Goal: Information Seeking & Learning: Learn about a topic

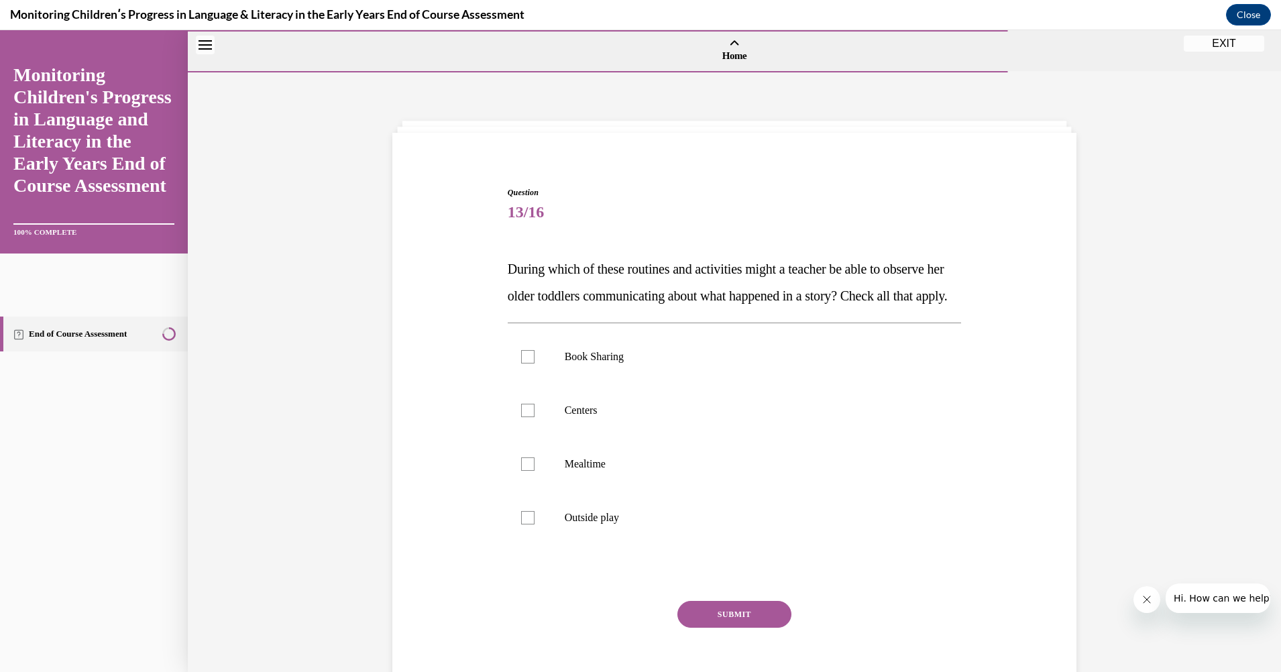
scroll to position [42, 0]
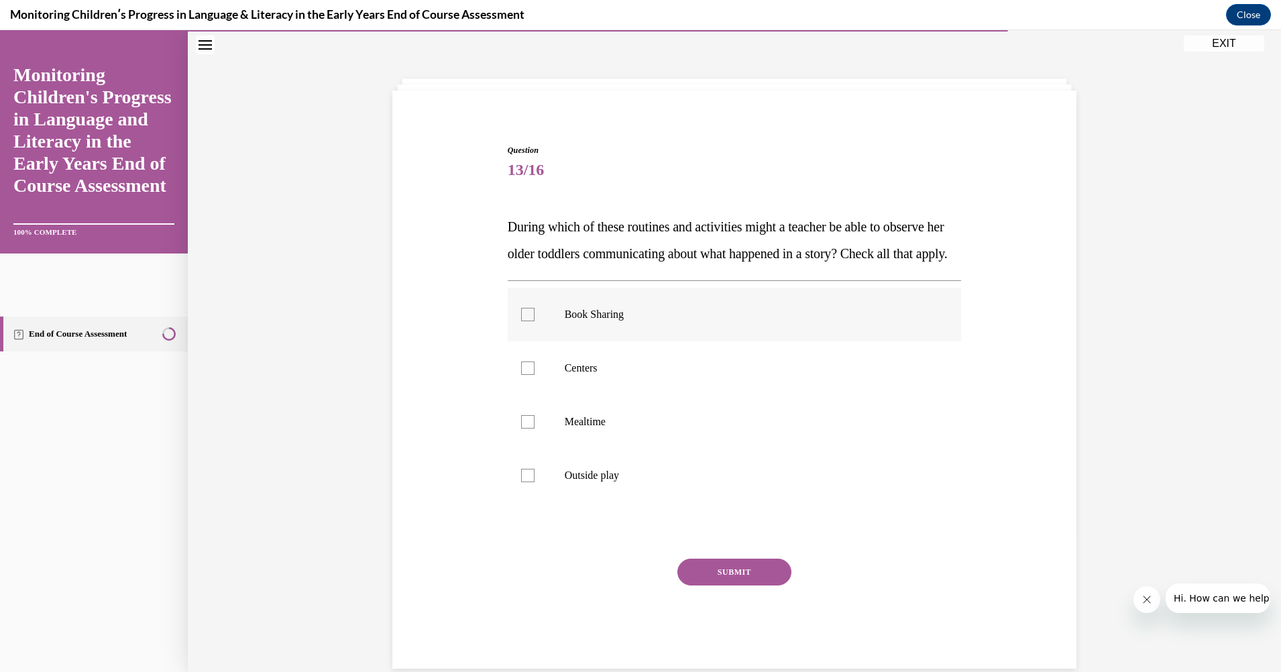
drag, startPoint x: 523, startPoint y: 337, endPoint x: 536, endPoint y: 344, distance: 14.7
click at [534, 341] on label "Book Sharing" at bounding box center [735, 315] width 454 height 54
click at [534, 321] on input "Book Sharing" at bounding box center [527, 314] width 13 height 13
checkbox input "true"
click at [524, 386] on label "Centers" at bounding box center [735, 368] width 454 height 54
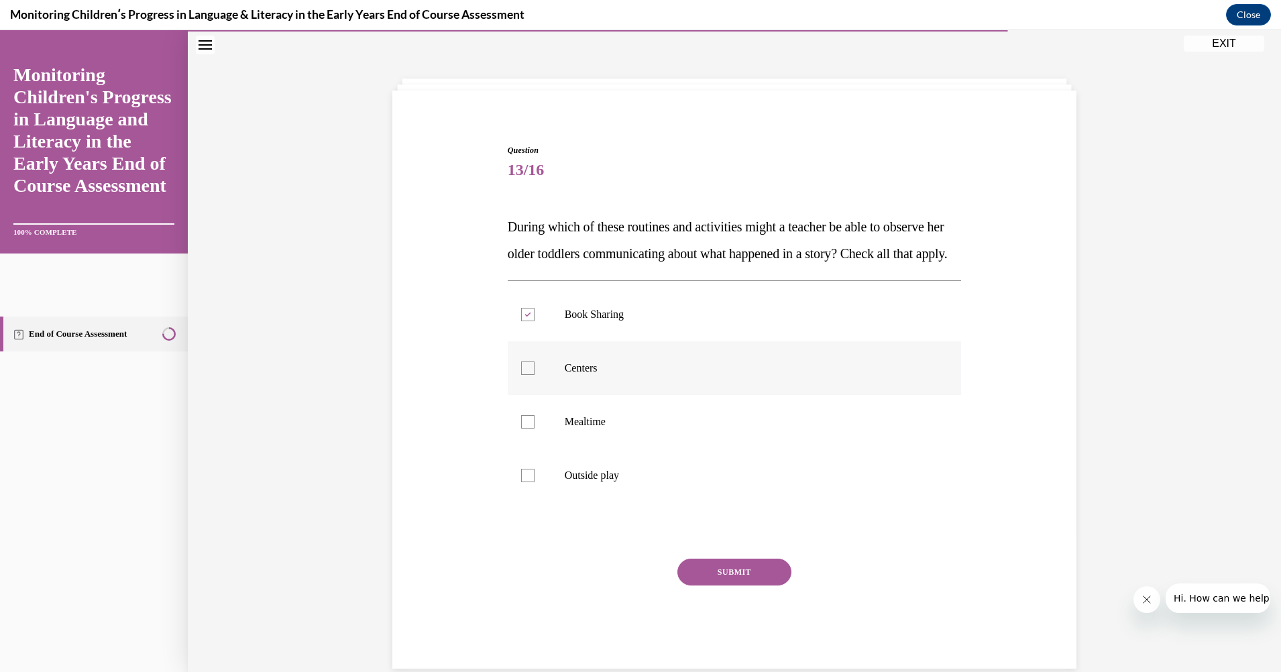
click at [524, 375] on input "Centers" at bounding box center [527, 367] width 13 height 13
checkbox input "true"
click at [524, 494] on label "Outside play" at bounding box center [735, 476] width 454 height 54
click at [524, 482] on input "Outside play" at bounding box center [527, 475] width 13 height 13
checkbox input "true"
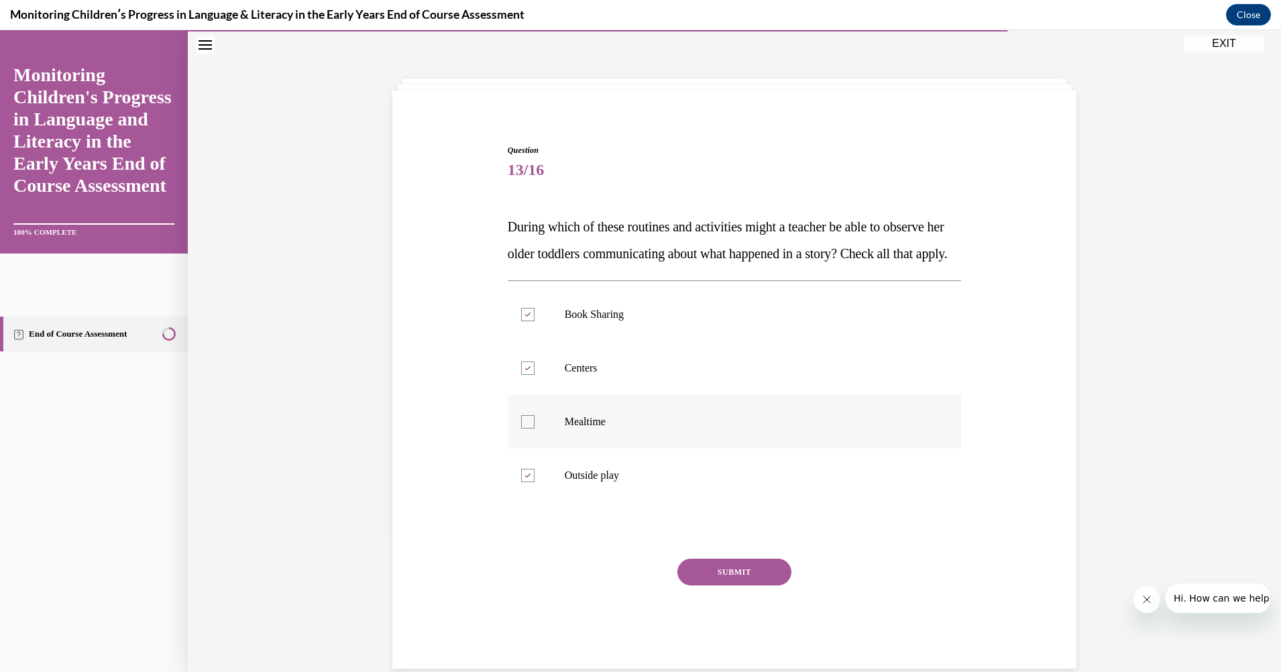
click at [521, 429] on div at bounding box center [527, 421] width 13 height 13
click at [521, 429] on input "Mealtime" at bounding box center [527, 421] width 13 height 13
checkbox input "true"
click at [737, 585] on button "SUBMIT" at bounding box center [734, 572] width 114 height 27
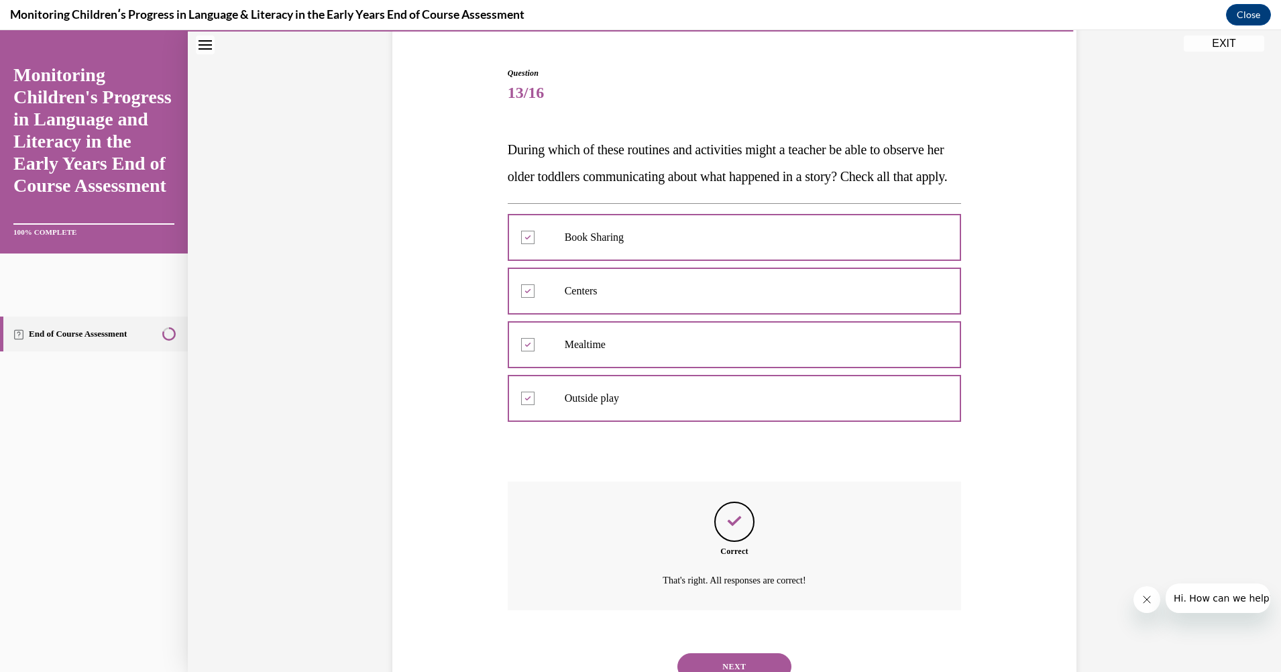
scroll to position [201, 0]
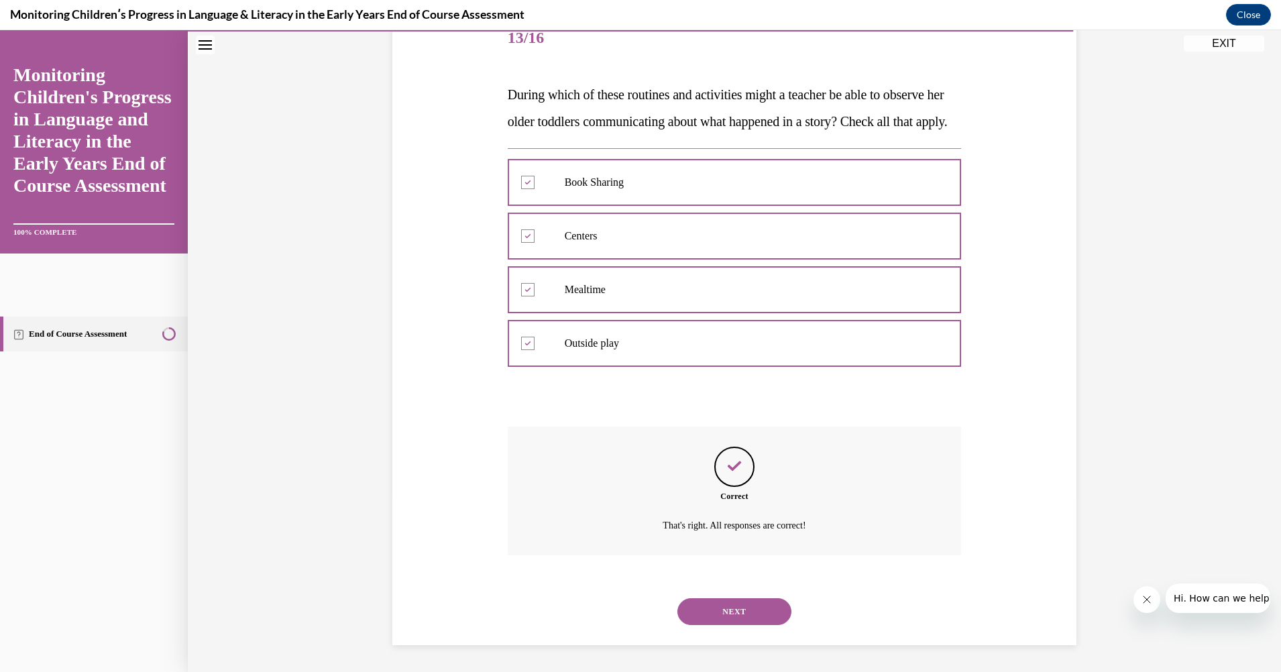
click at [729, 605] on button "NEXT" at bounding box center [734, 611] width 114 height 27
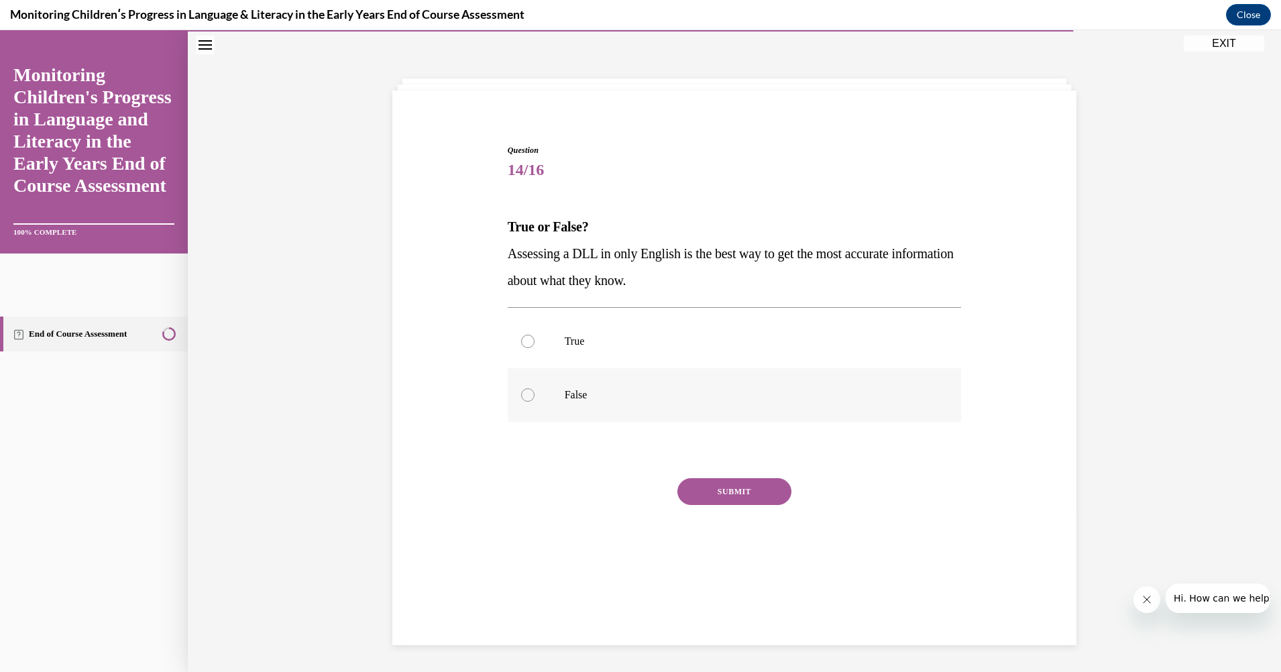
click at [522, 390] on div at bounding box center [527, 394] width 13 height 13
click at [522, 390] on input "False" at bounding box center [527, 394] width 13 height 13
radio input "true"
click at [716, 483] on button "SUBMIT" at bounding box center [734, 491] width 114 height 27
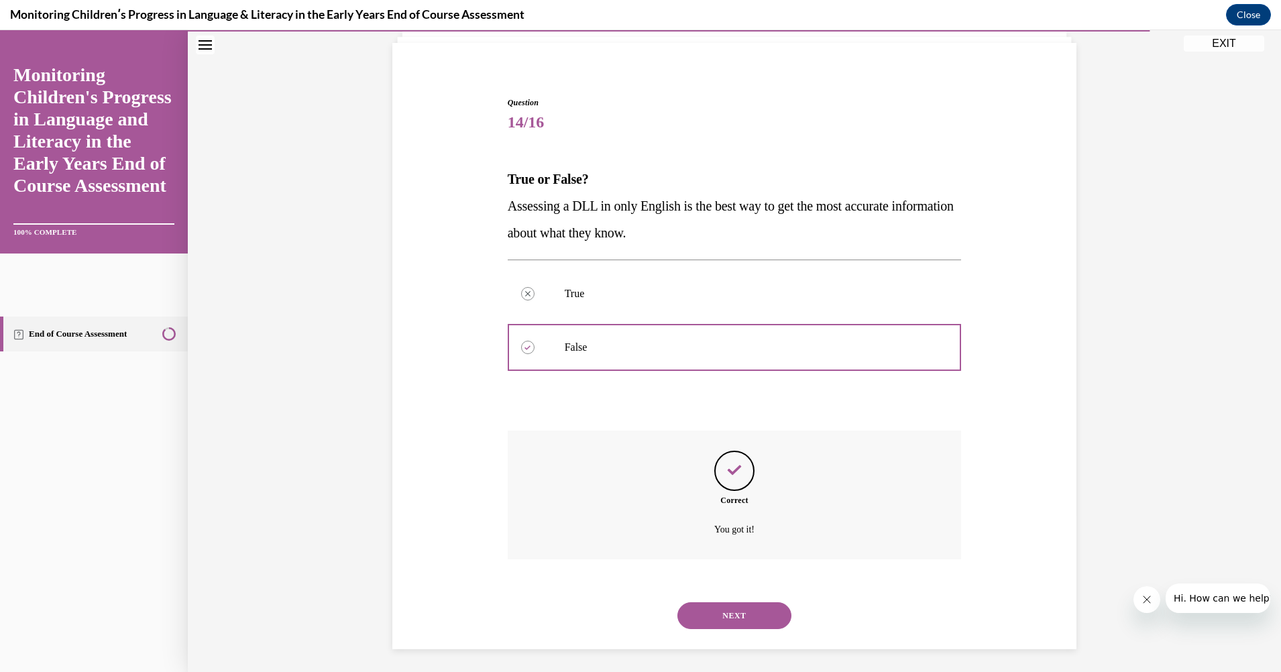
scroll to position [94, 0]
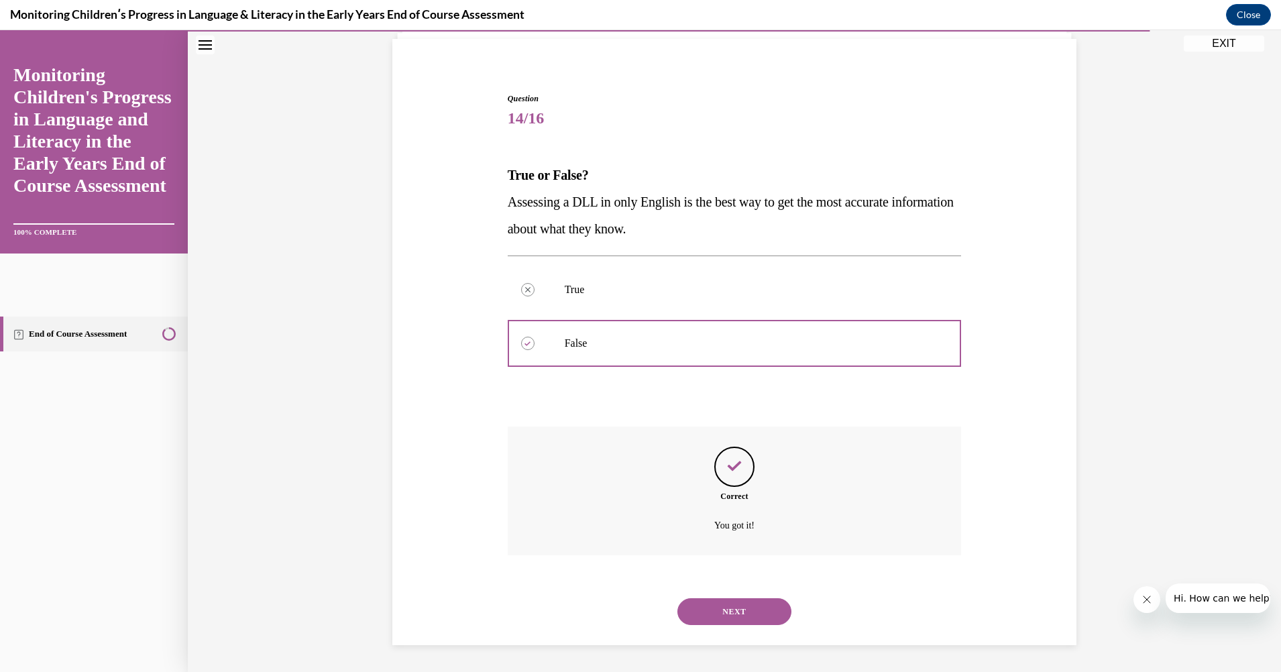
click at [732, 603] on button "NEXT" at bounding box center [734, 611] width 114 height 27
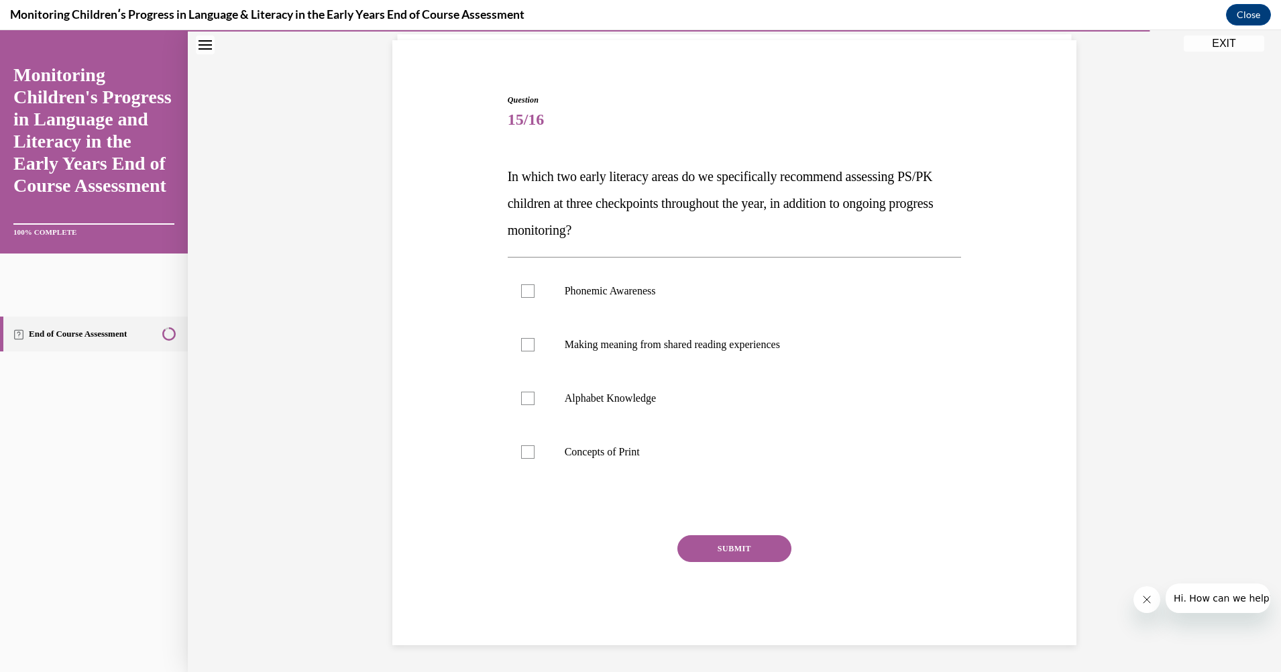
scroll to position [69, 0]
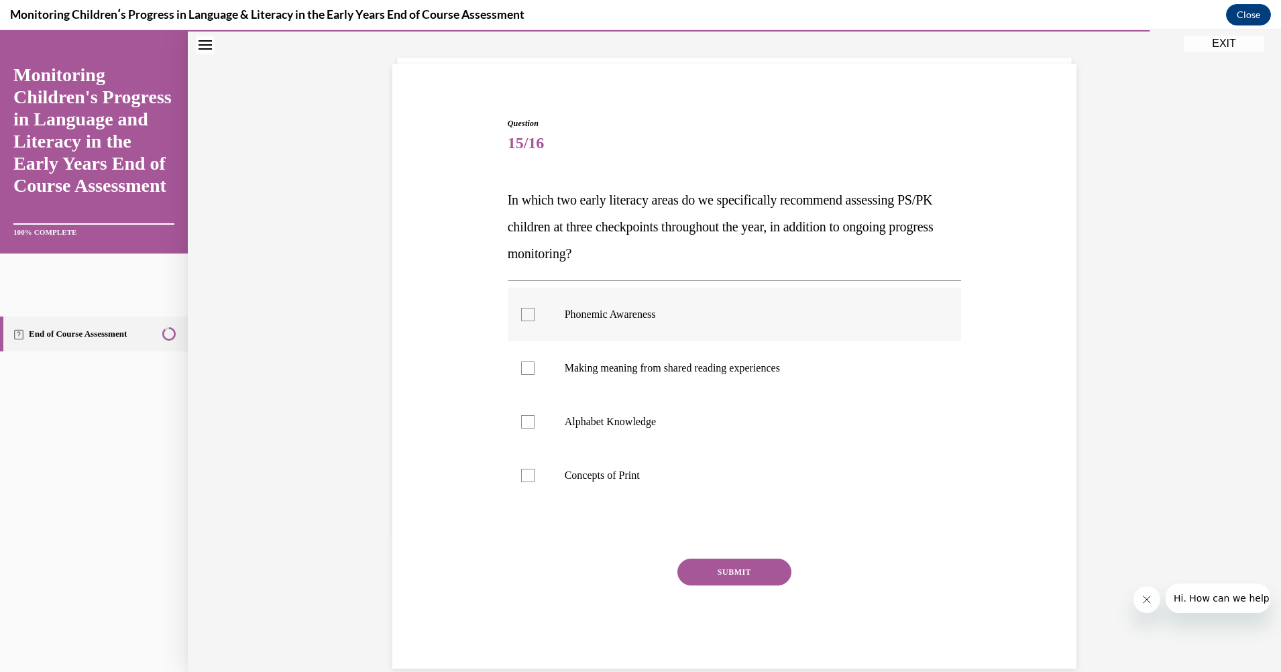
click at [521, 310] on div at bounding box center [527, 314] width 13 height 13
click at [521, 310] on input "Phonemic Awareness" at bounding box center [527, 314] width 13 height 13
checkbox input "true"
click at [521, 415] on div at bounding box center [527, 421] width 13 height 13
click at [521, 415] on input "Alphabet Knowledge" at bounding box center [527, 421] width 13 height 13
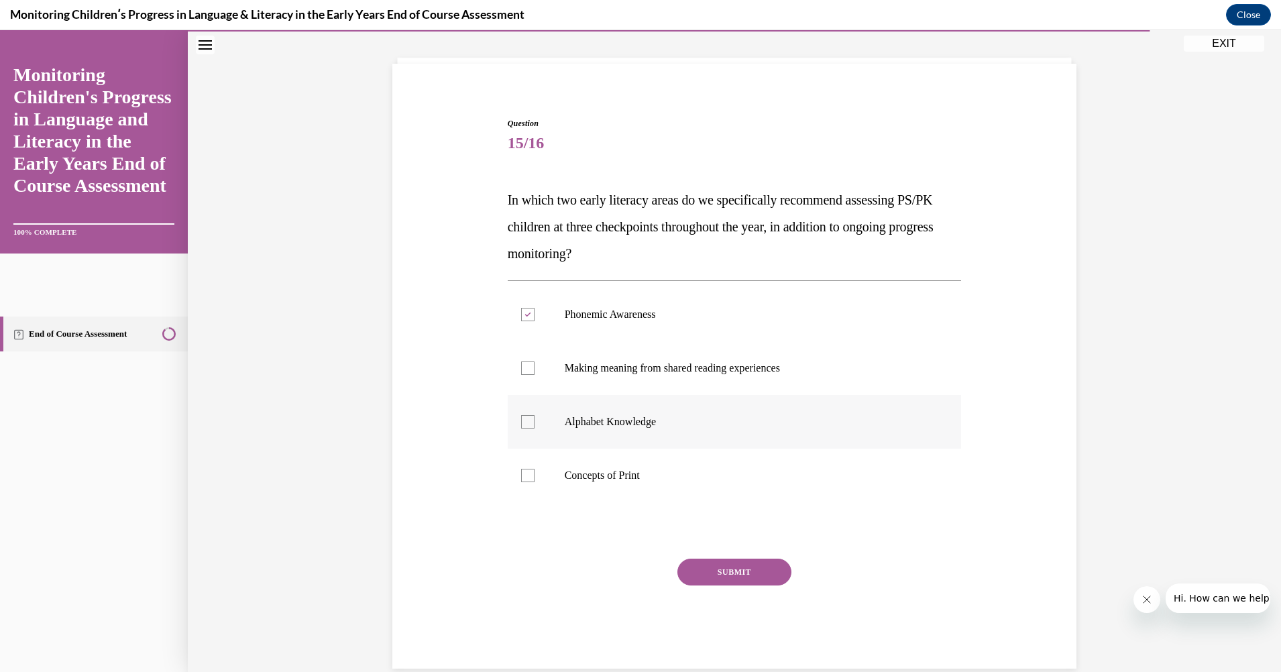
checkbox input "true"
click at [726, 565] on button "SUBMIT" at bounding box center [734, 572] width 114 height 27
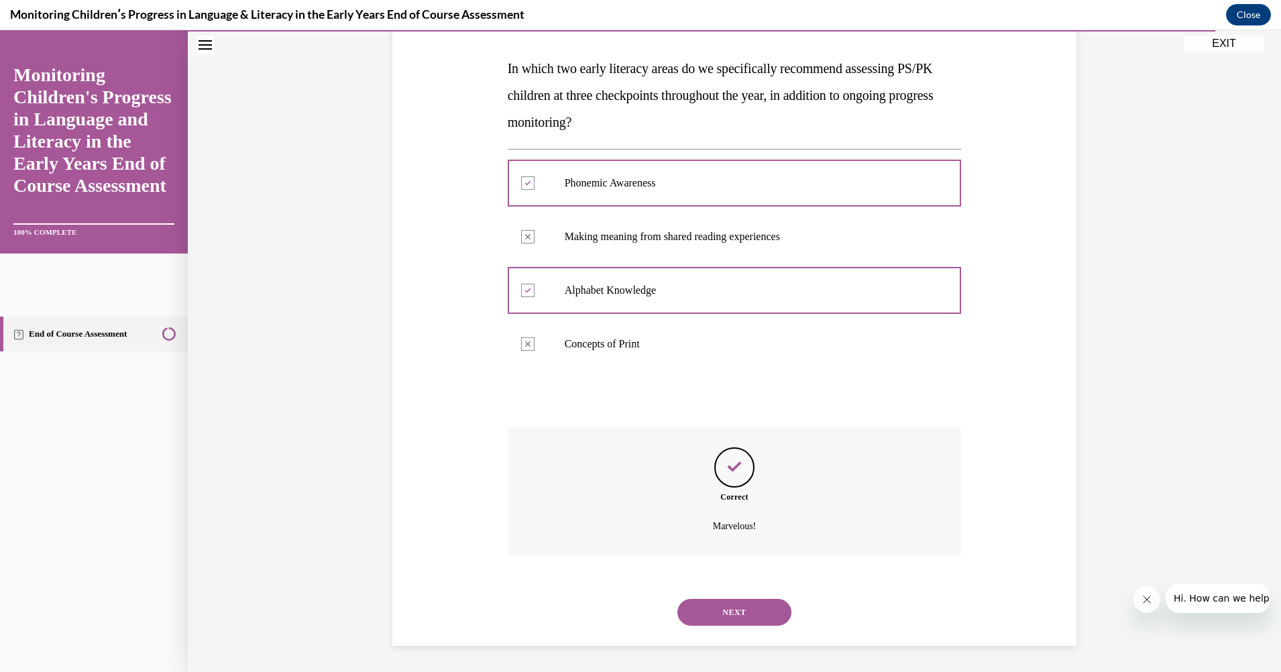
scroll to position [201, 0]
click at [738, 606] on button "NEXT" at bounding box center [734, 611] width 114 height 27
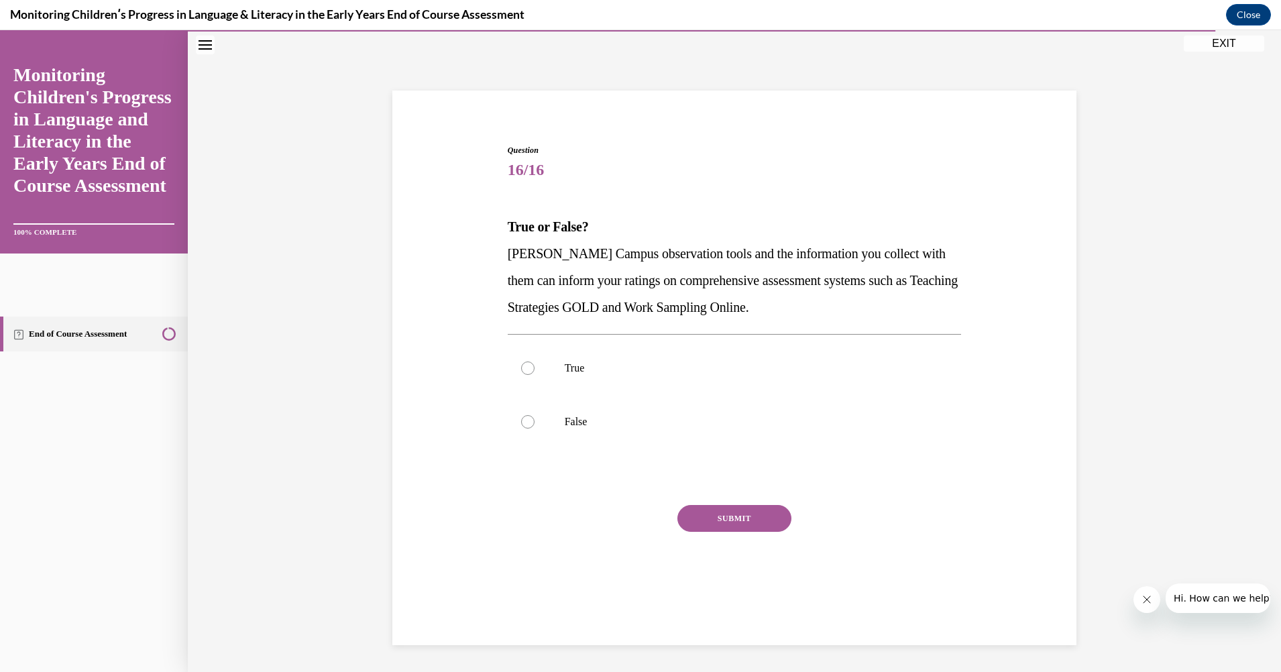
scroll to position [42, 0]
click at [523, 361] on div at bounding box center [527, 367] width 13 height 13
click at [523, 361] on input "True" at bounding box center [527, 367] width 13 height 13
radio input "true"
click at [740, 518] on button "SUBMIT" at bounding box center [734, 518] width 114 height 27
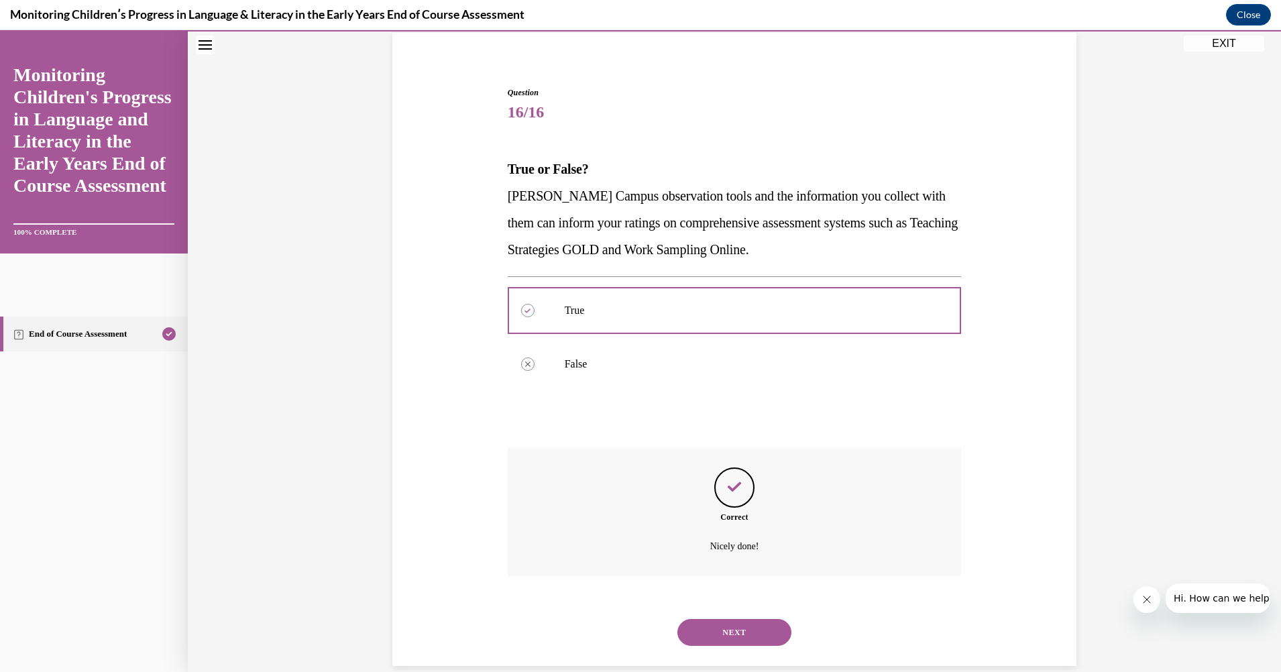
scroll to position [121, 0]
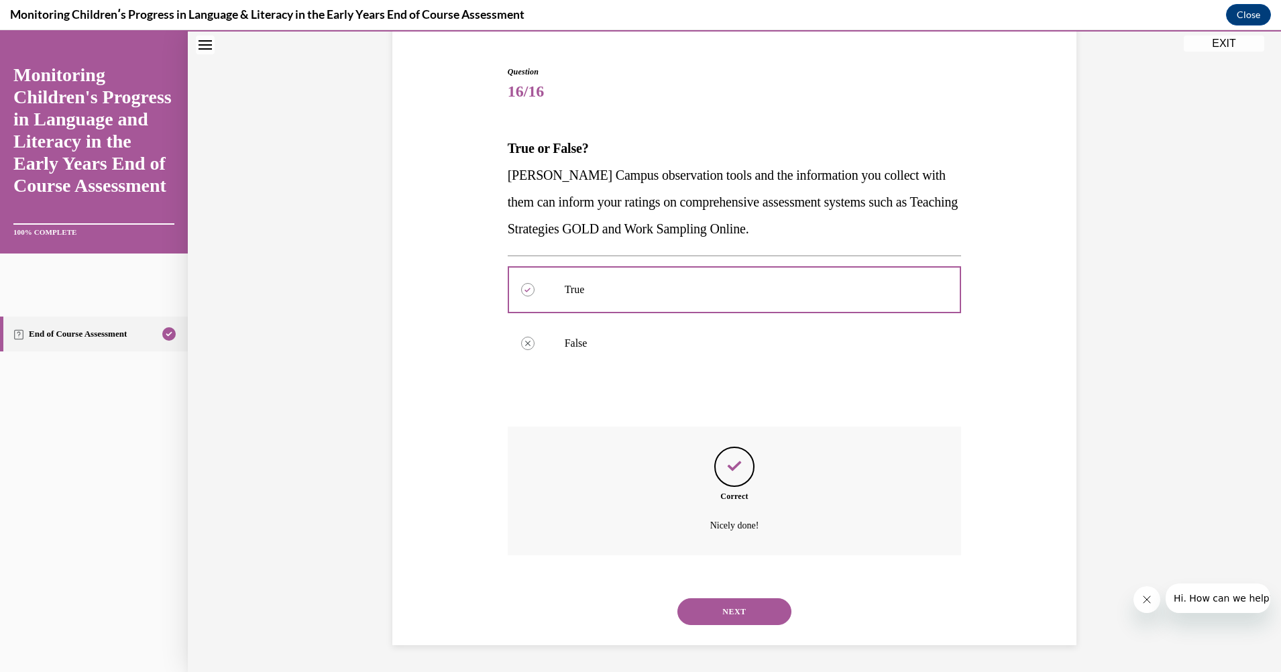
click at [733, 605] on button "NEXT" at bounding box center [734, 611] width 114 height 27
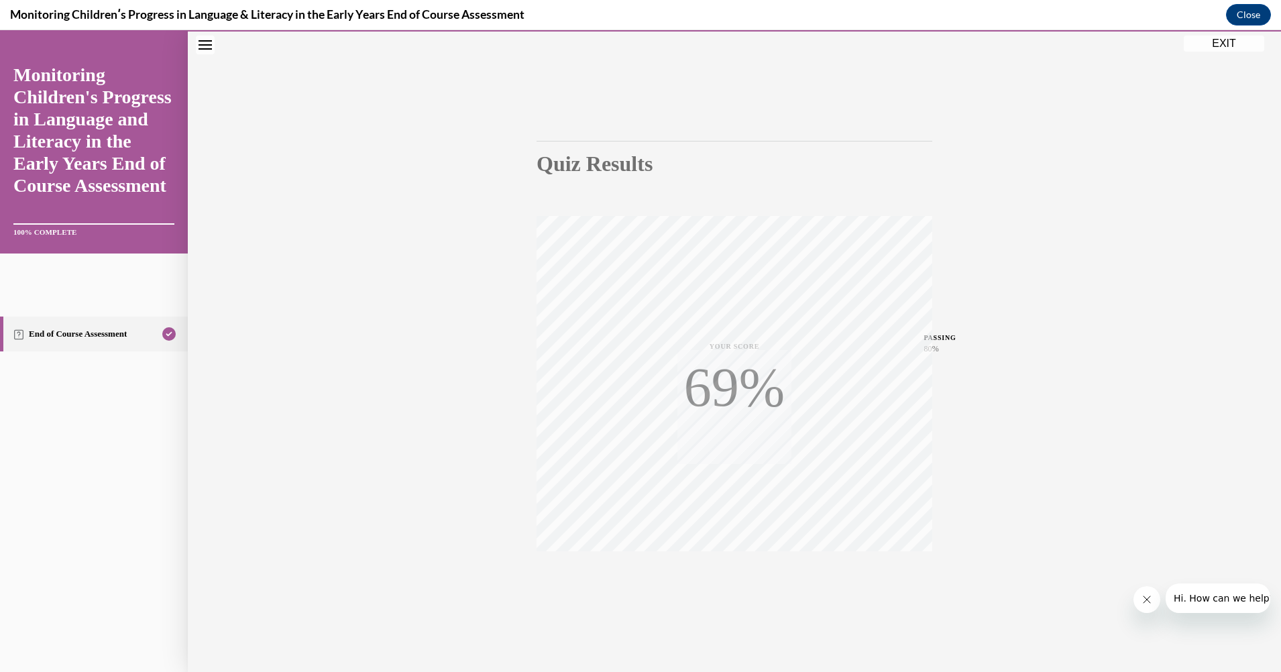
scroll to position [46, 0]
click at [1221, 40] on button "EXIT" at bounding box center [1224, 44] width 80 height 16
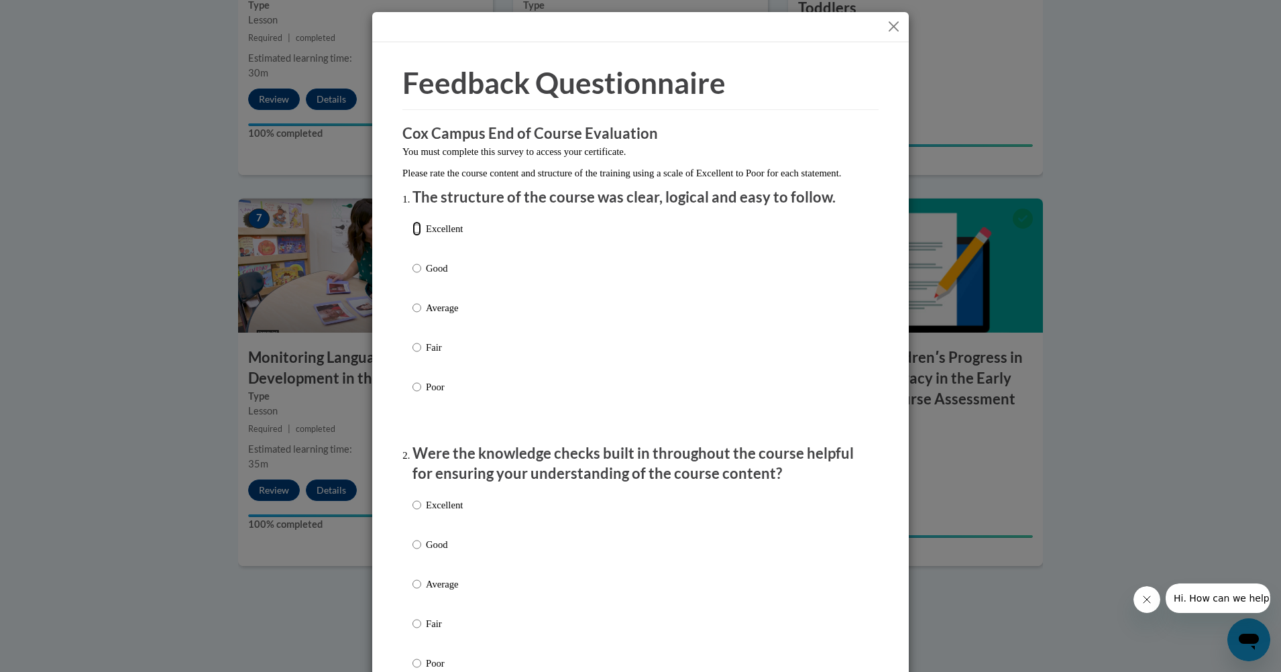
click at [414, 236] on input "Excellent" at bounding box center [416, 228] width 9 height 15
radio input "true"
click at [412, 512] on input "Excellent" at bounding box center [416, 505] width 9 height 15
radio input "true"
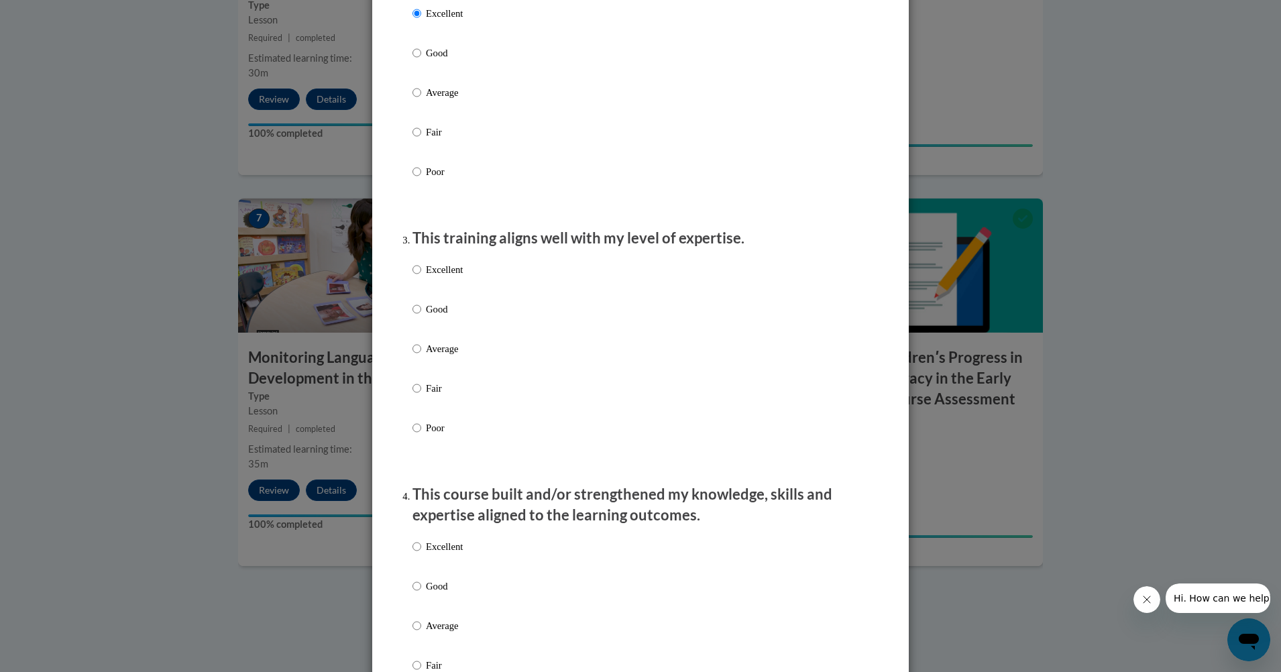
scroll to position [501, 0]
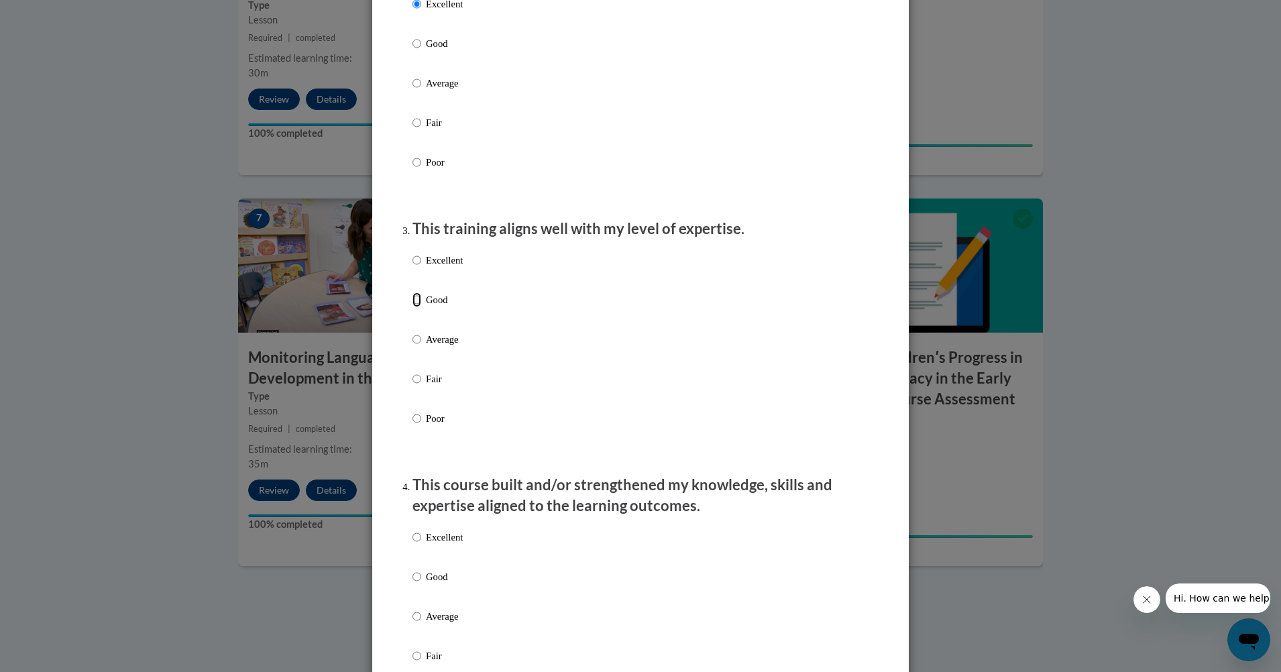
click at [416, 307] on input "Good" at bounding box center [416, 299] width 9 height 15
radio input "true"
click at [412, 584] on input "Good" at bounding box center [416, 576] width 9 height 15
radio input "true"
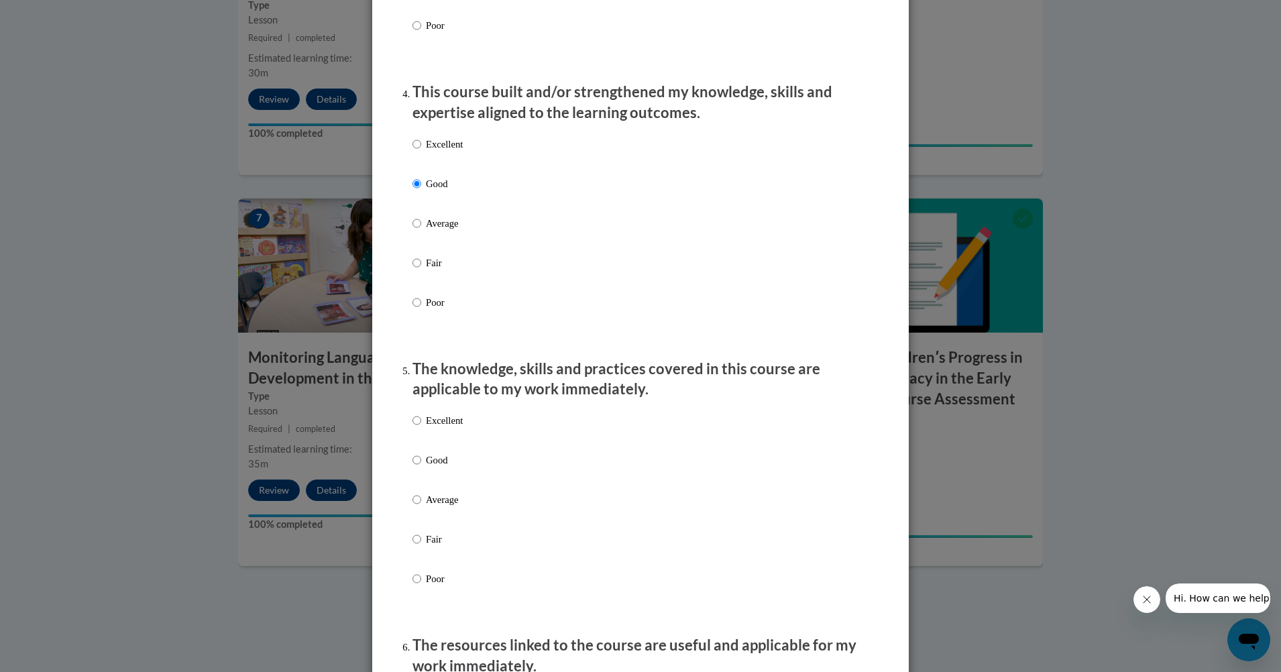
scroll to position [957, 0]
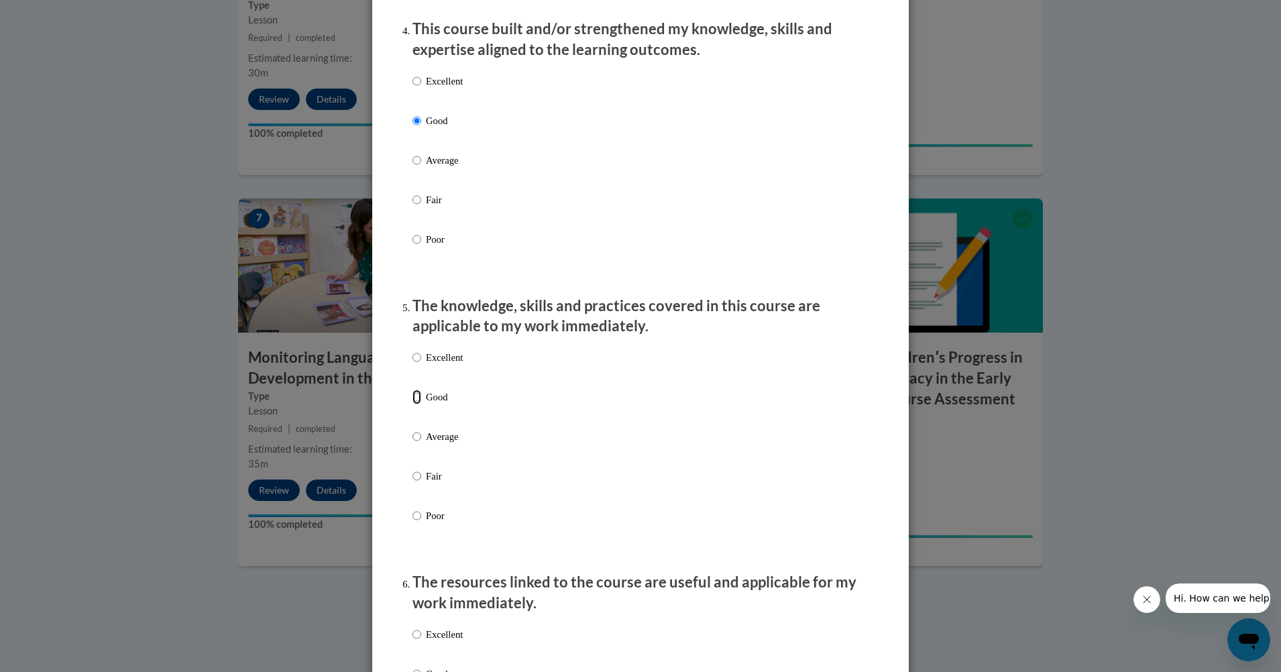
click at [412, 404] on input "Good" at bounding box center [416, 397] width 9 height 15
radio input "true"
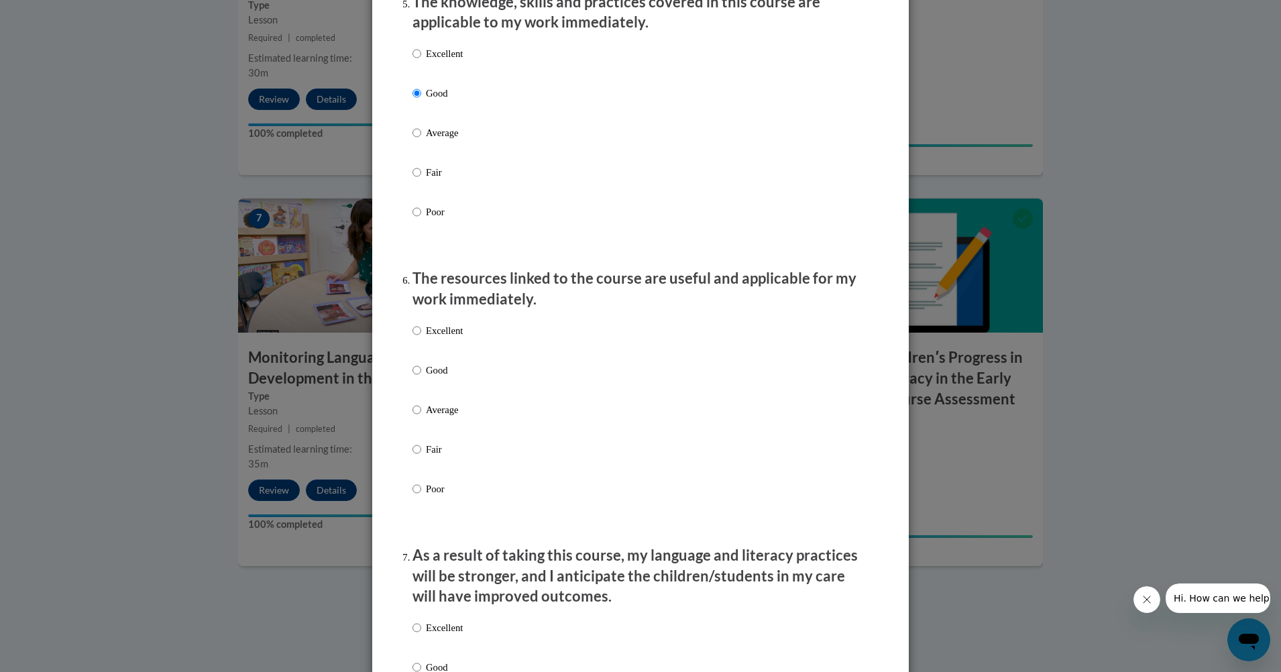
scroll to position [1288, 0]
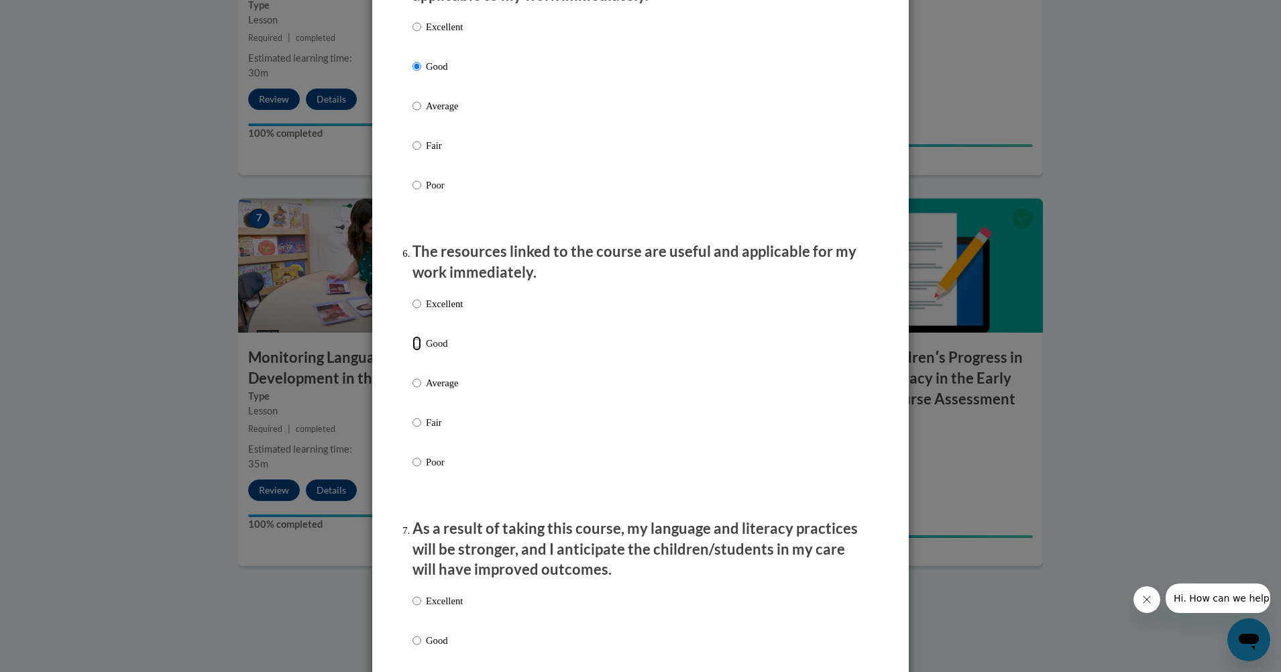
click at [414, 351] on input "Good" at bounding box center [416, 343] width 9 height 15
radio input "true"
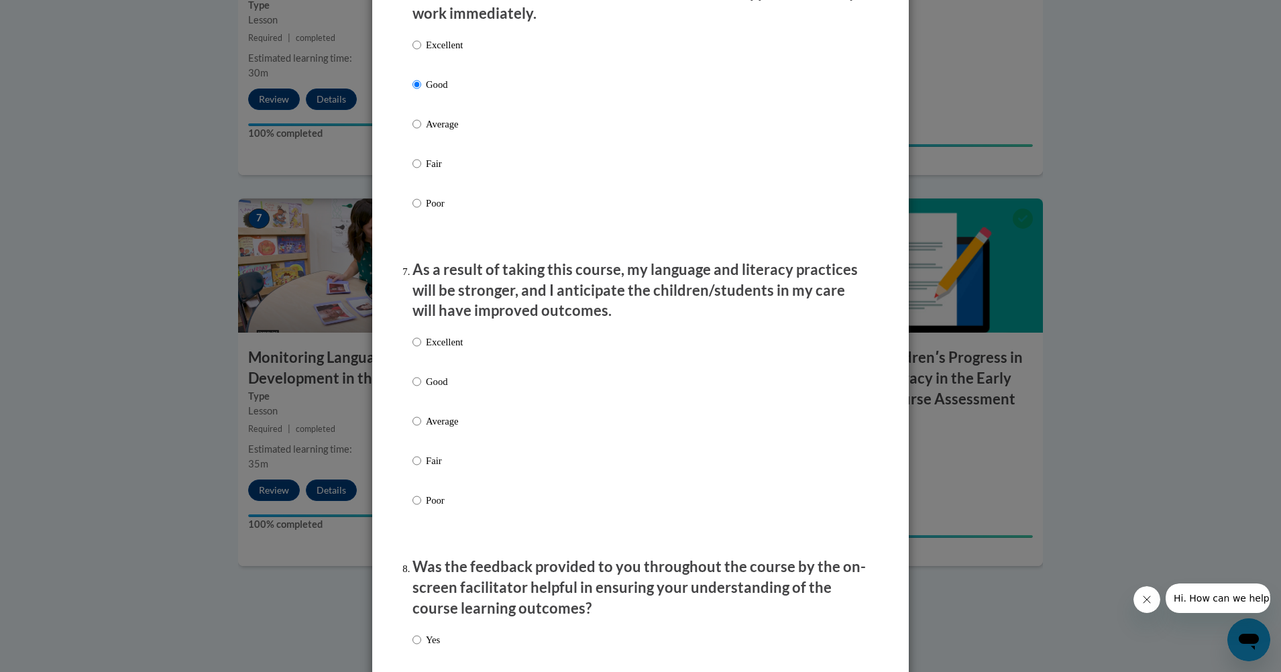
scroll to position [1556, 0]
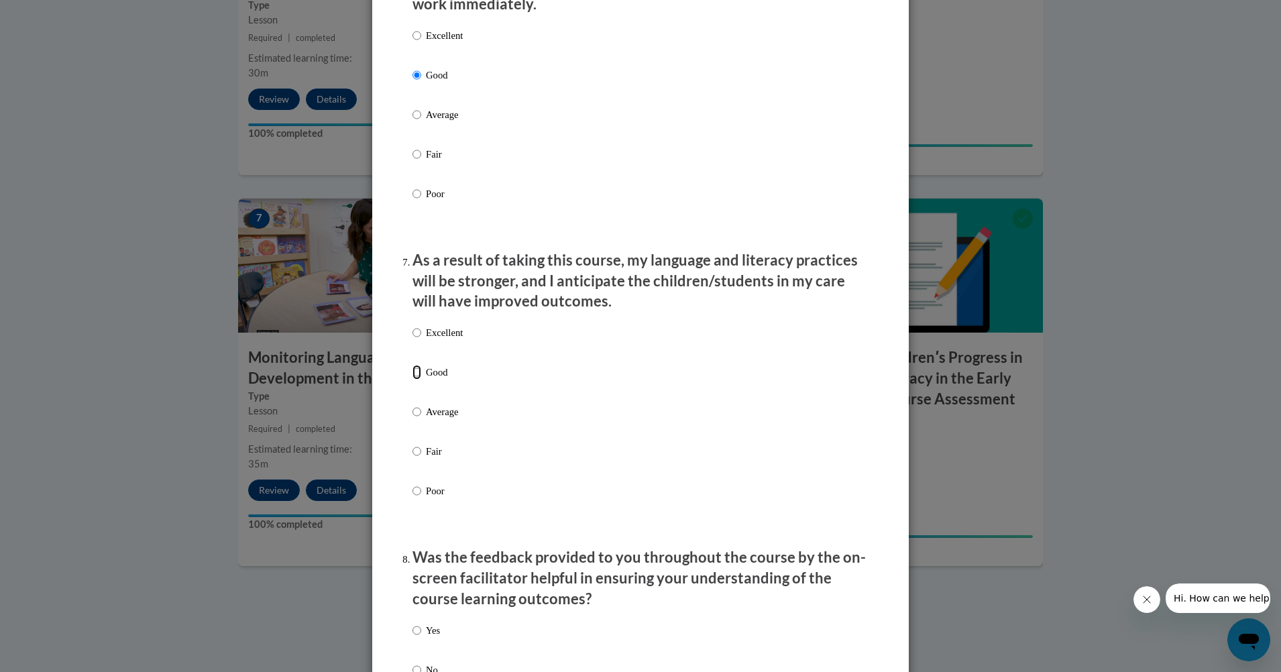
click at [413, 380] on input "Good" at bounding box center [416, 372] width 9 height 15
radio input "true"
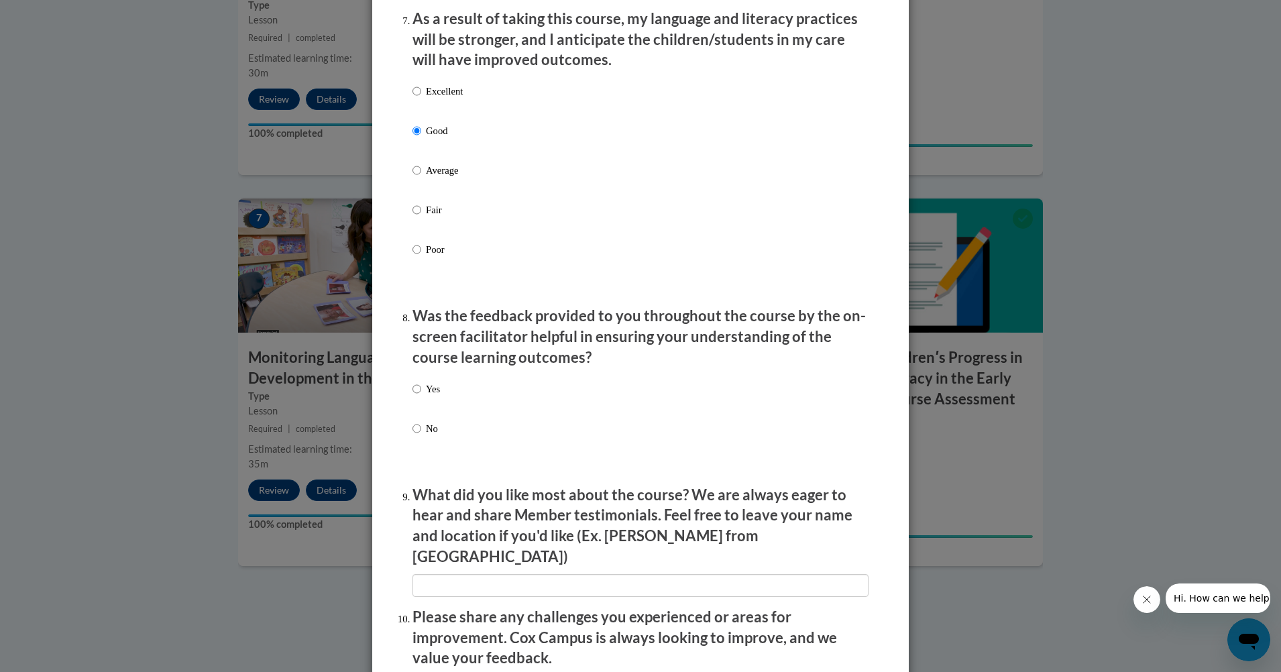
scroll to position [1851, 0]
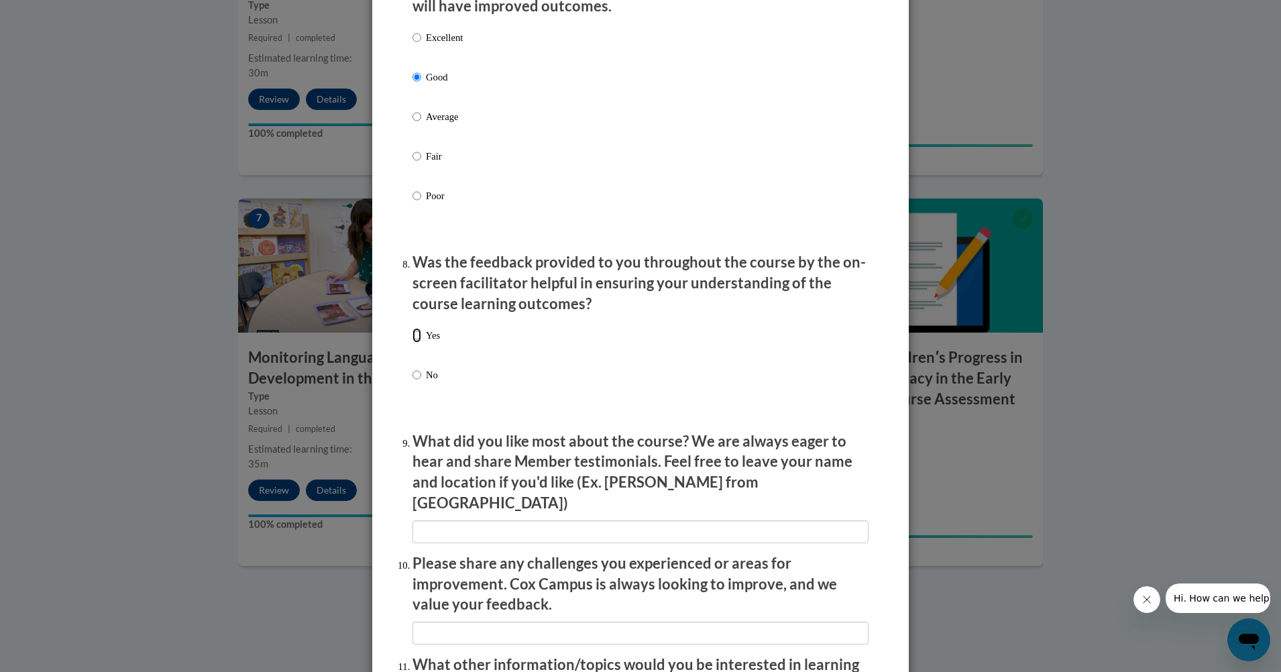
click at [413, 341] on input "Yes" at bounding box center [416, 335] width 9 height 15
radio input "true"
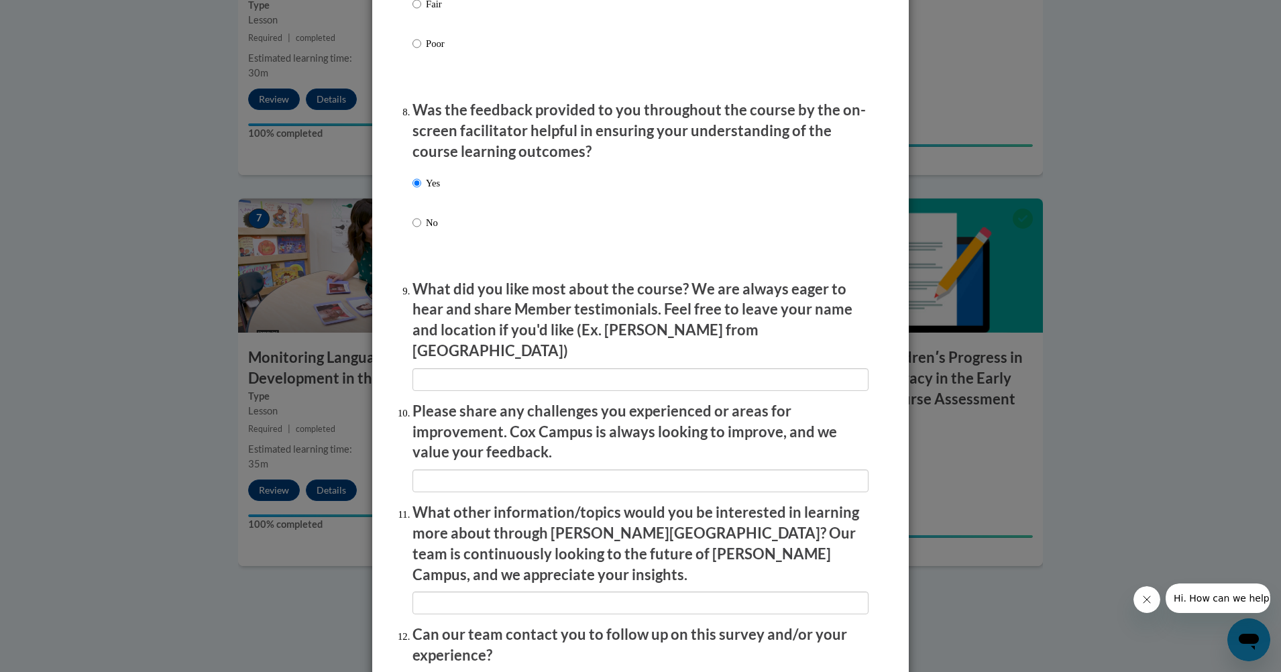
scroll to position [2114, 0]
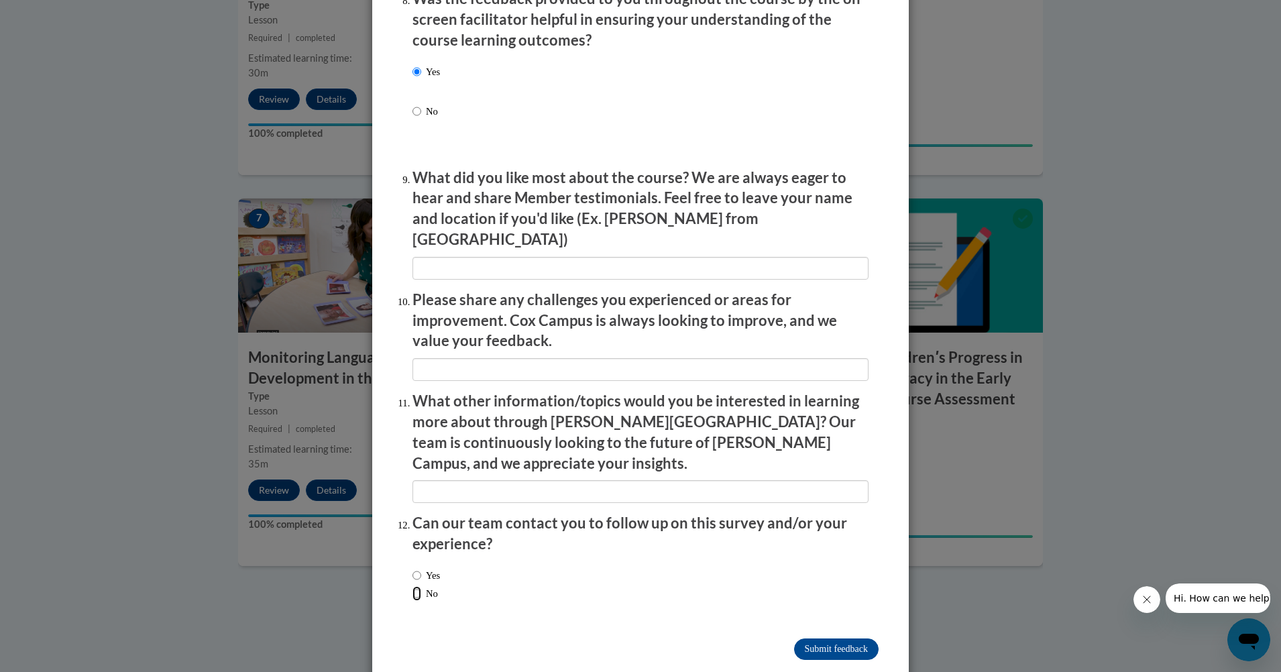
click at [412, 586] on input "No" at bounding box center [416, 593] width 9 height 15
radio input "true"
click at [843, 638] on input "Submit feedback" at bounding box center [836, 648] width 84 height 21
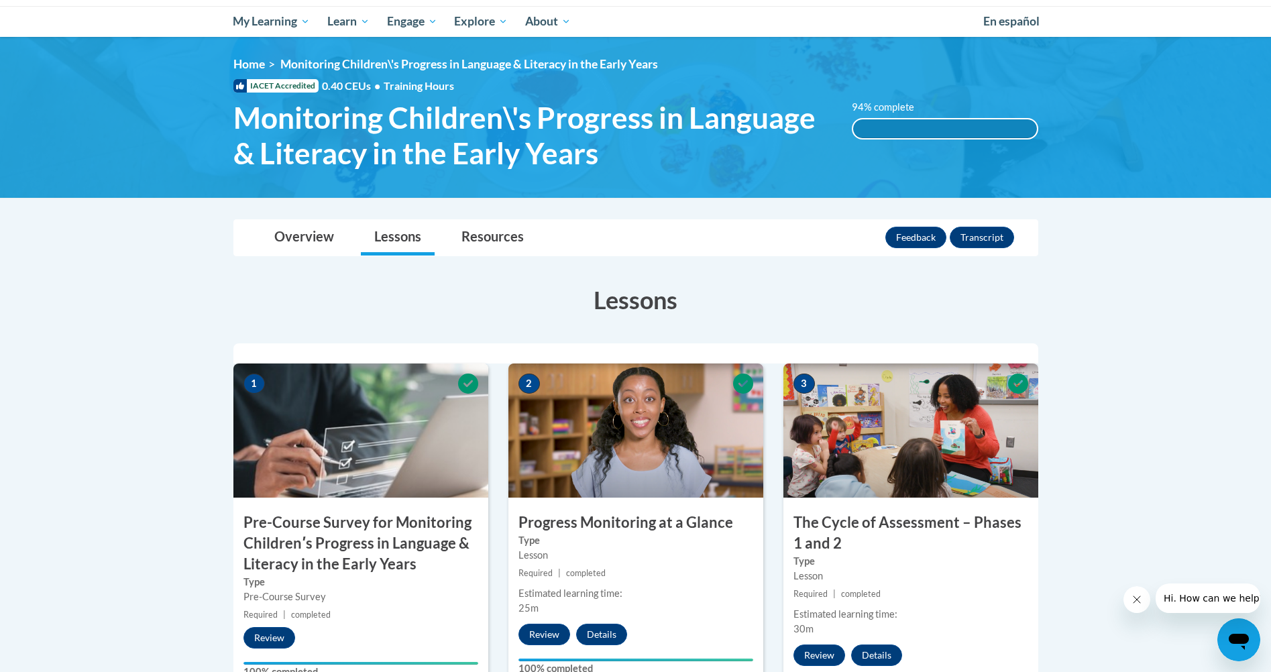
scroll to position [76, 0]
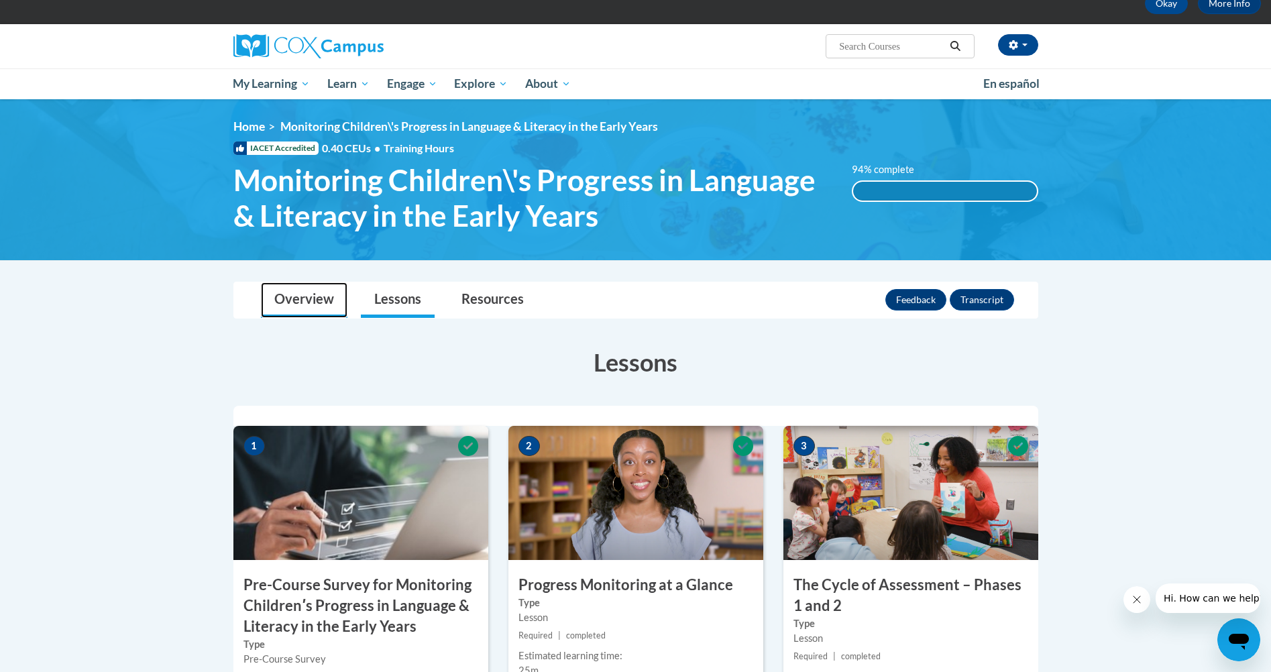
click at [292, 296] on link "Overview" at bounding box center [304, 300] width 87 height 36
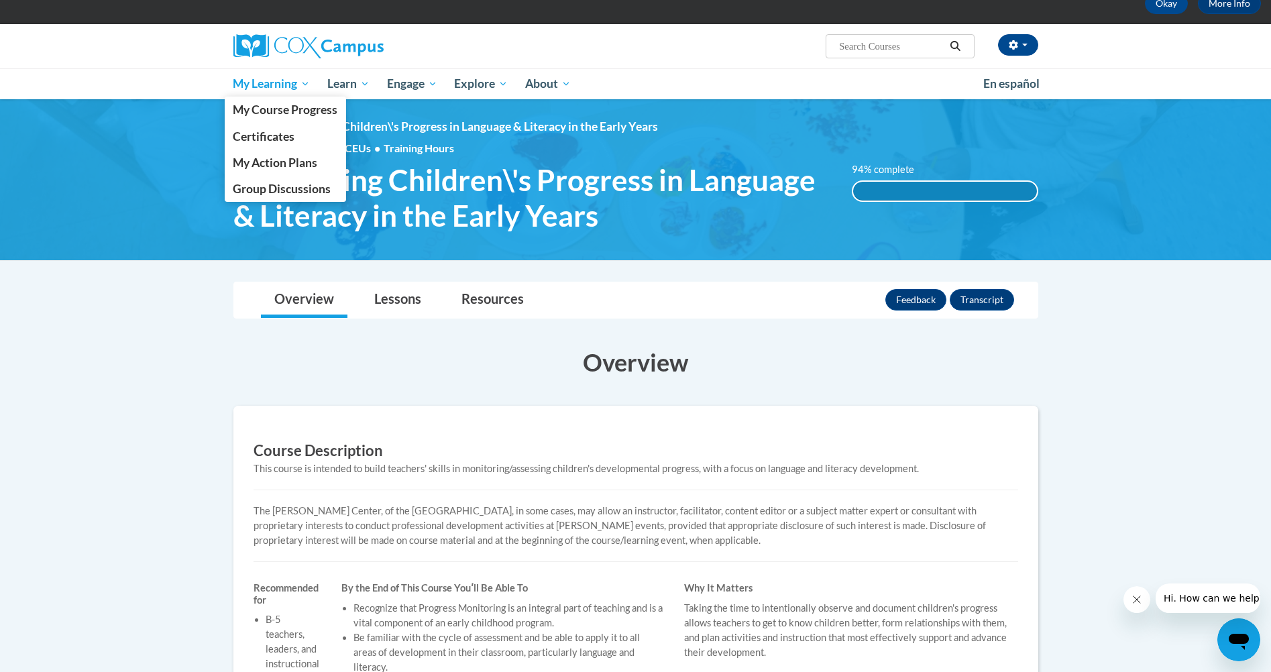
click at [264, 81] on span "My Learning" at bounding box center [271, 84] width 77 height 16
click at [277, 105] on span "My Course Progress" at bounding box center [285, 110] width 105 height 14
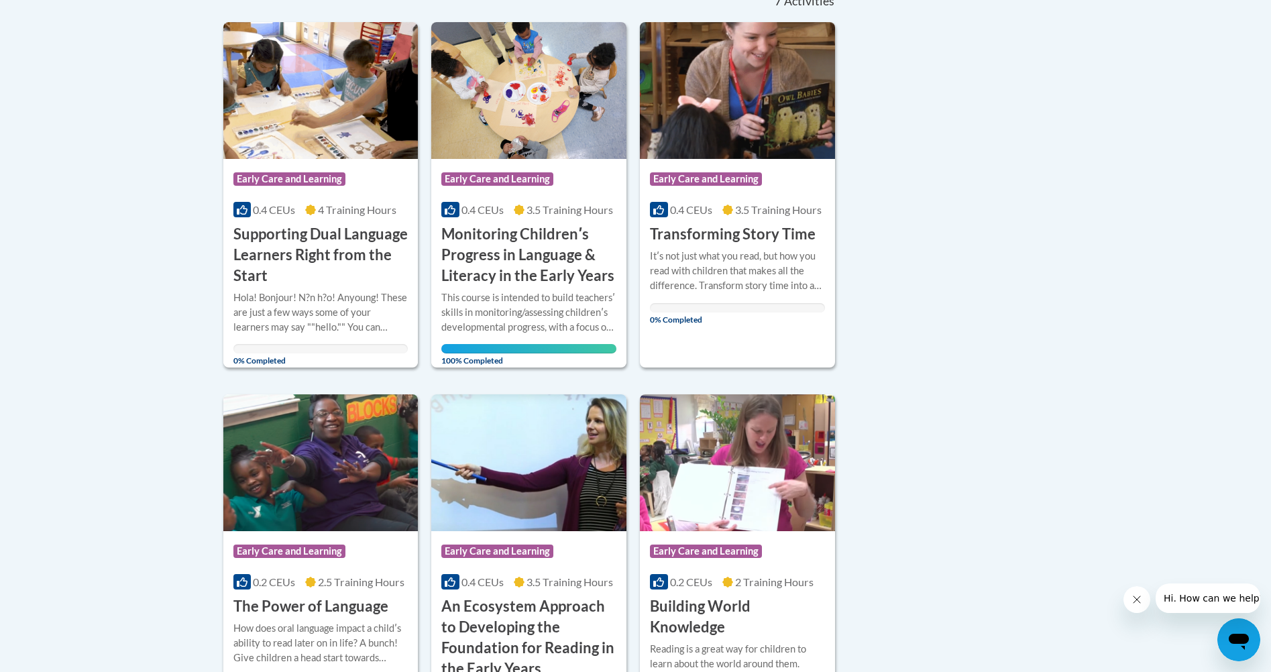
scroll to position [376, 0]
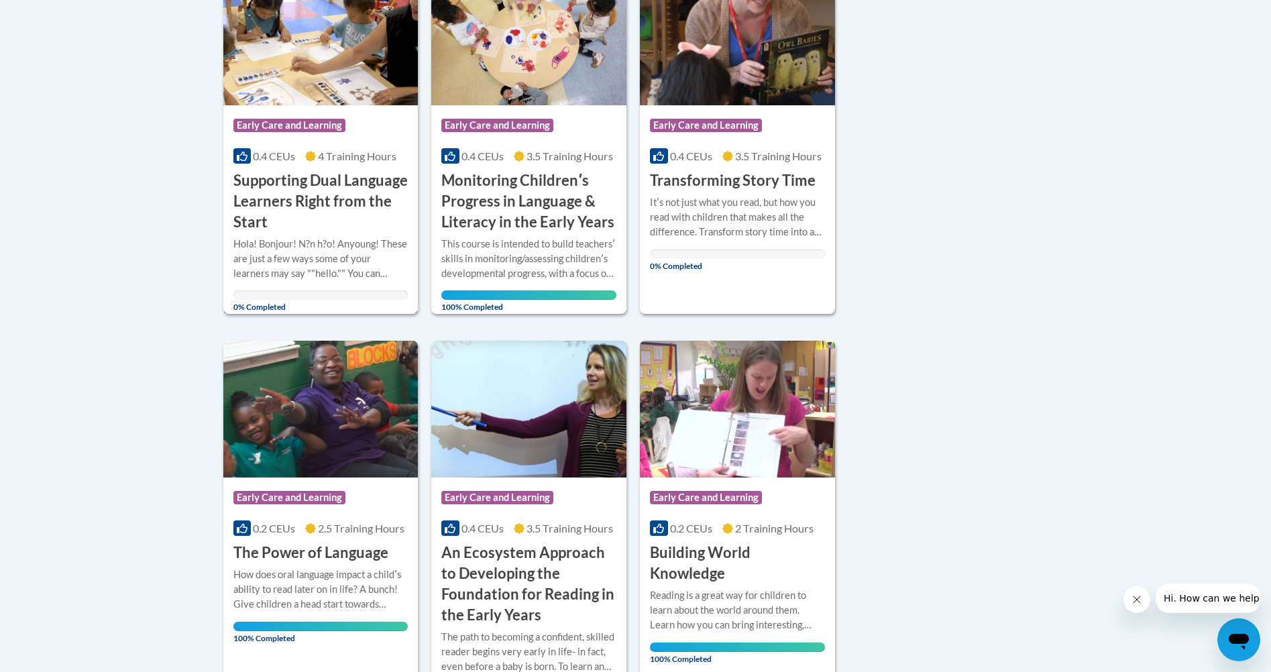
click at [280, 211] on h3 "Supporting Dual Language Learners Right from the Start" at bounding box center [320, 201] width 175 height 62
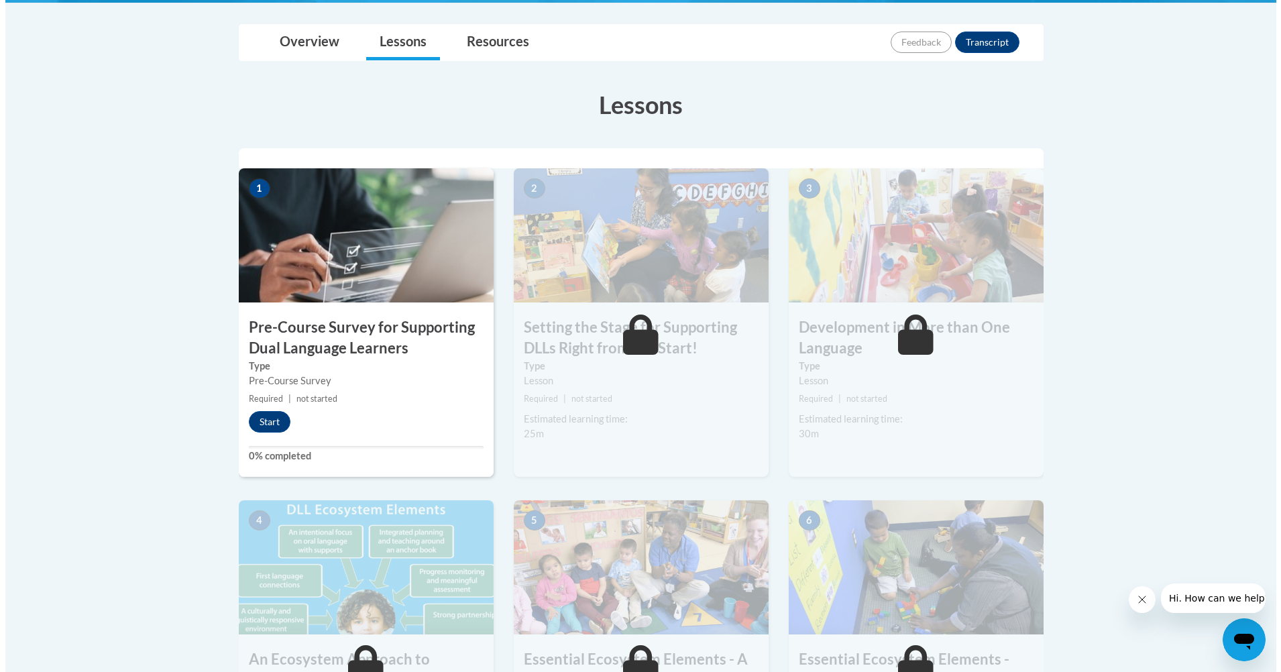
scroll to position [351, 0]
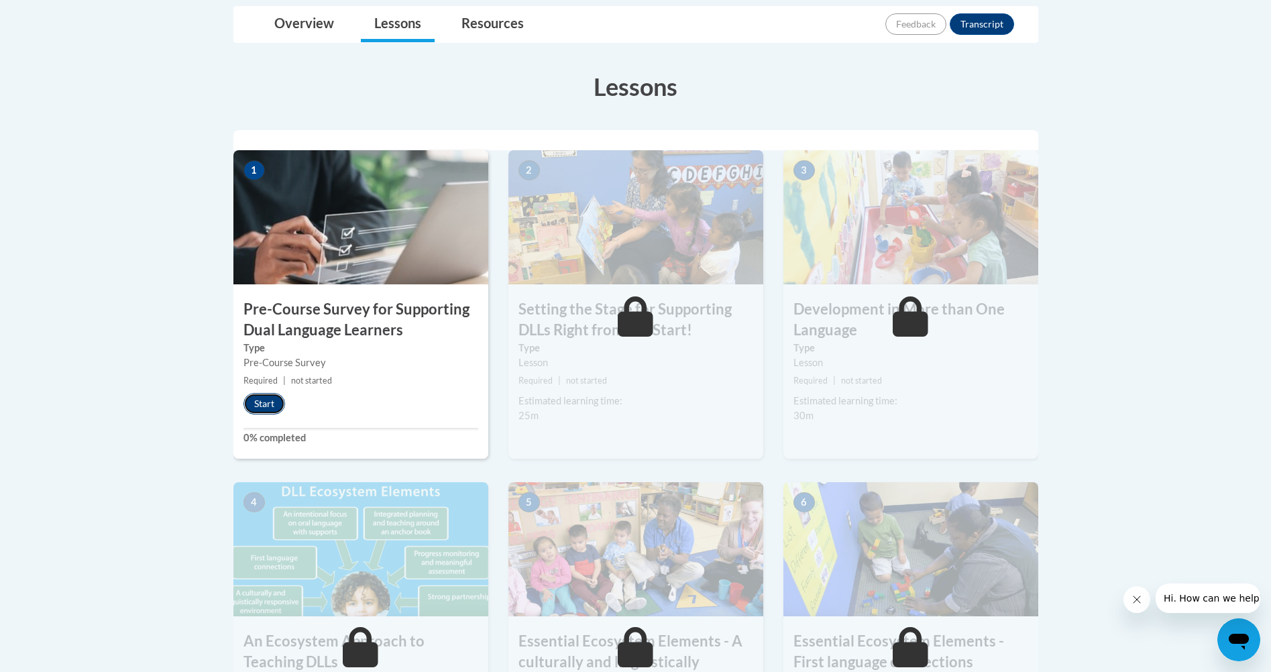
click at [260, 400] on button "Start" at bounding box center [264, 403] width 42 height 21
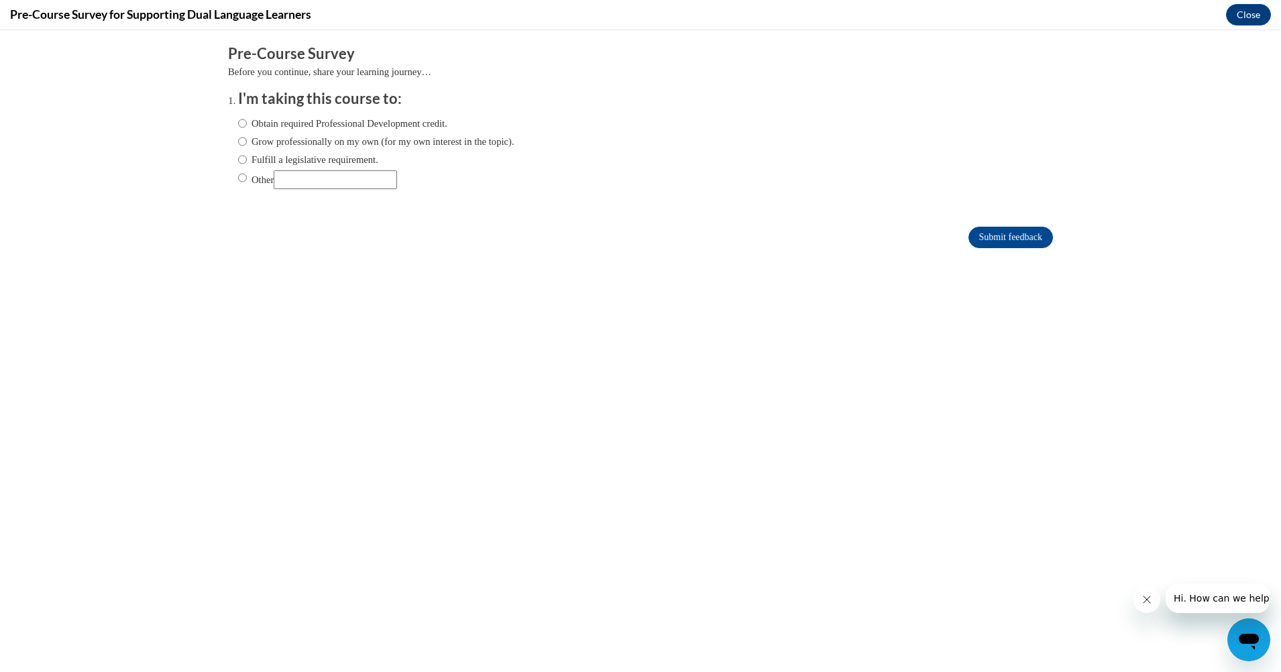
scroll to position [0, 0]
click at [238, 122] on input "Obtain required Professional Development credit." at bounding box center [242, 123] width 9 height 15
radio input "true"
click at [1000, 229] on input "Submit feedback" at bounding box center [1010, 237] width 84 height 21
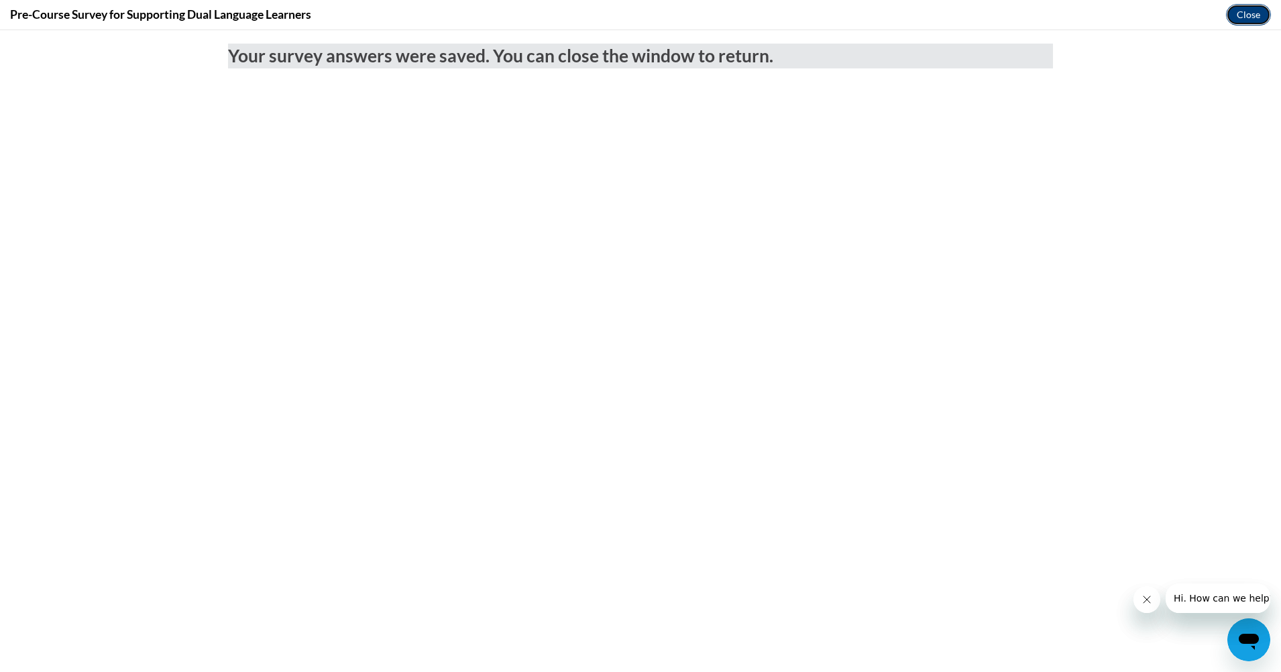
click at [1243, 7] on button "Close" at bounding box center [1248, 14] width 45 height 21
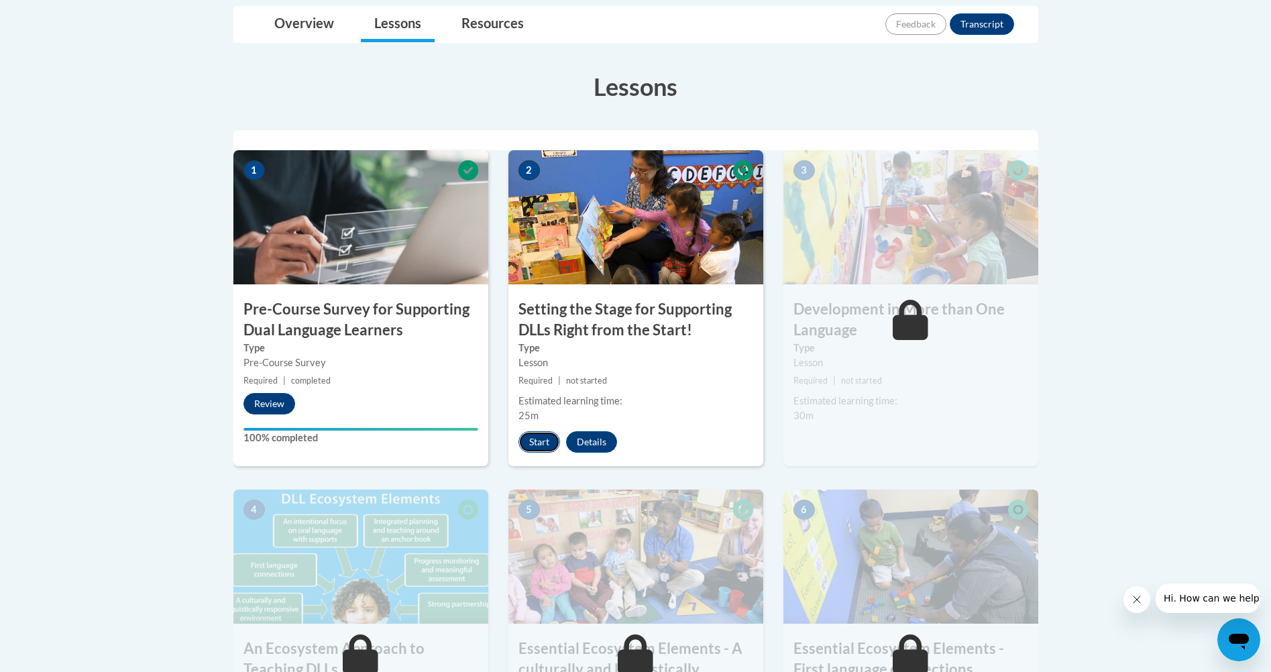
click at [541, 435] on button "Start" at bounding box center [539, 441] width 42 height 21
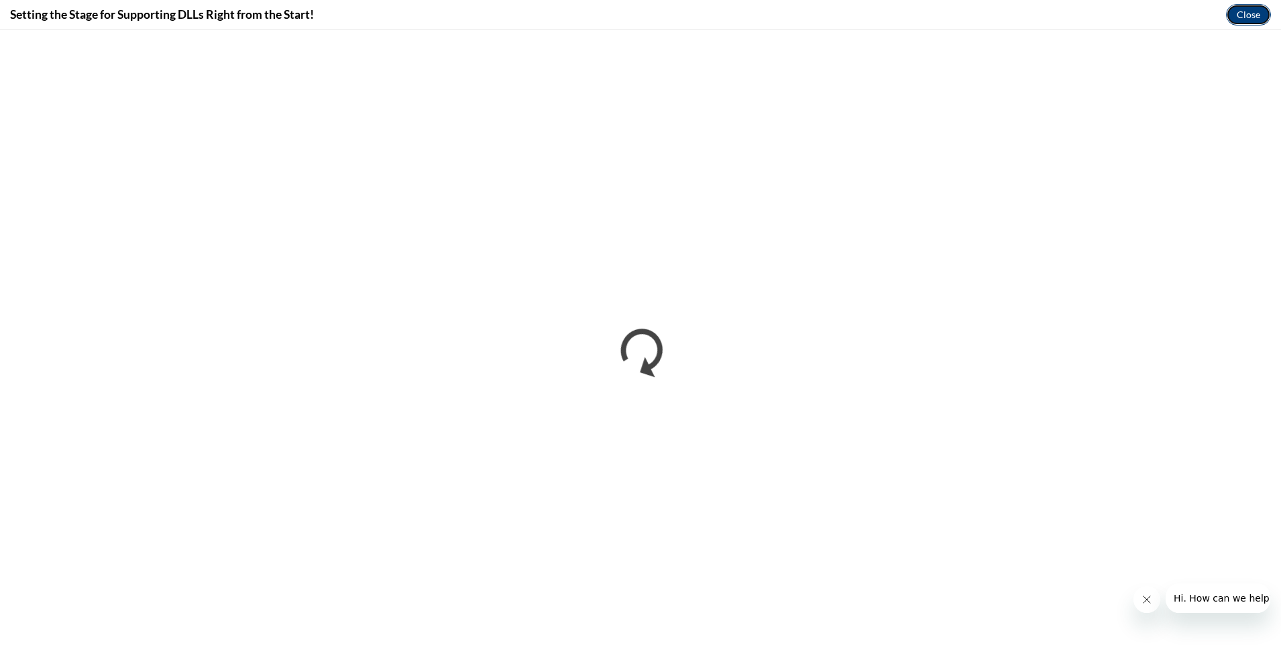
click at [1245, 6] on button "Close" at bounding box center [1248, 14] width 45 height 21
